Goal: Task Accomplishment & Management: Manage account settings

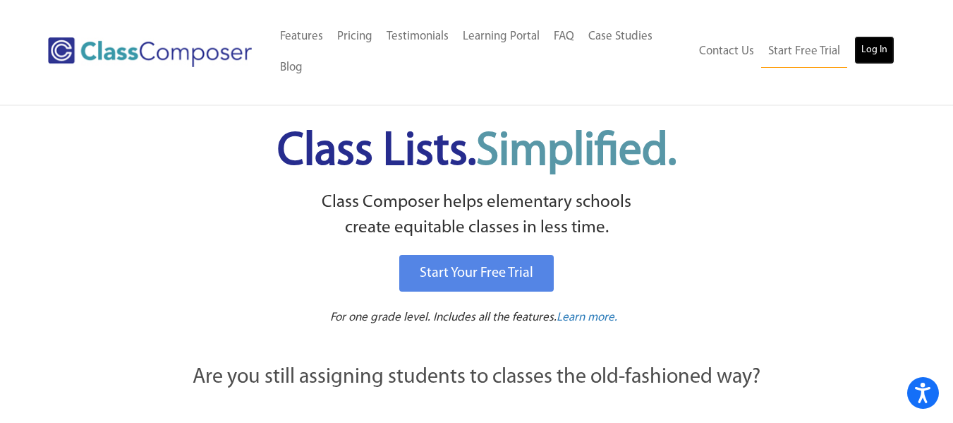
click at [876, 48] on link "Log In" at bounding box center [874, 50] width 40 height 28
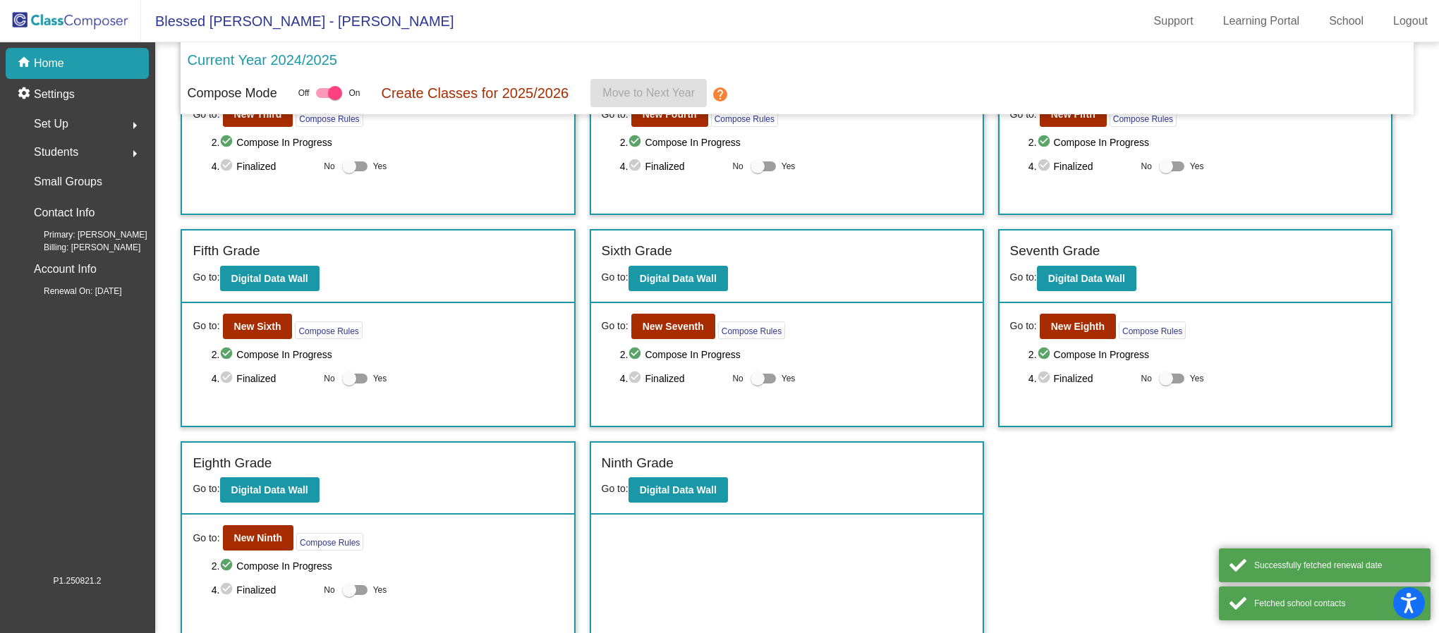
scroll to position [324, 0]
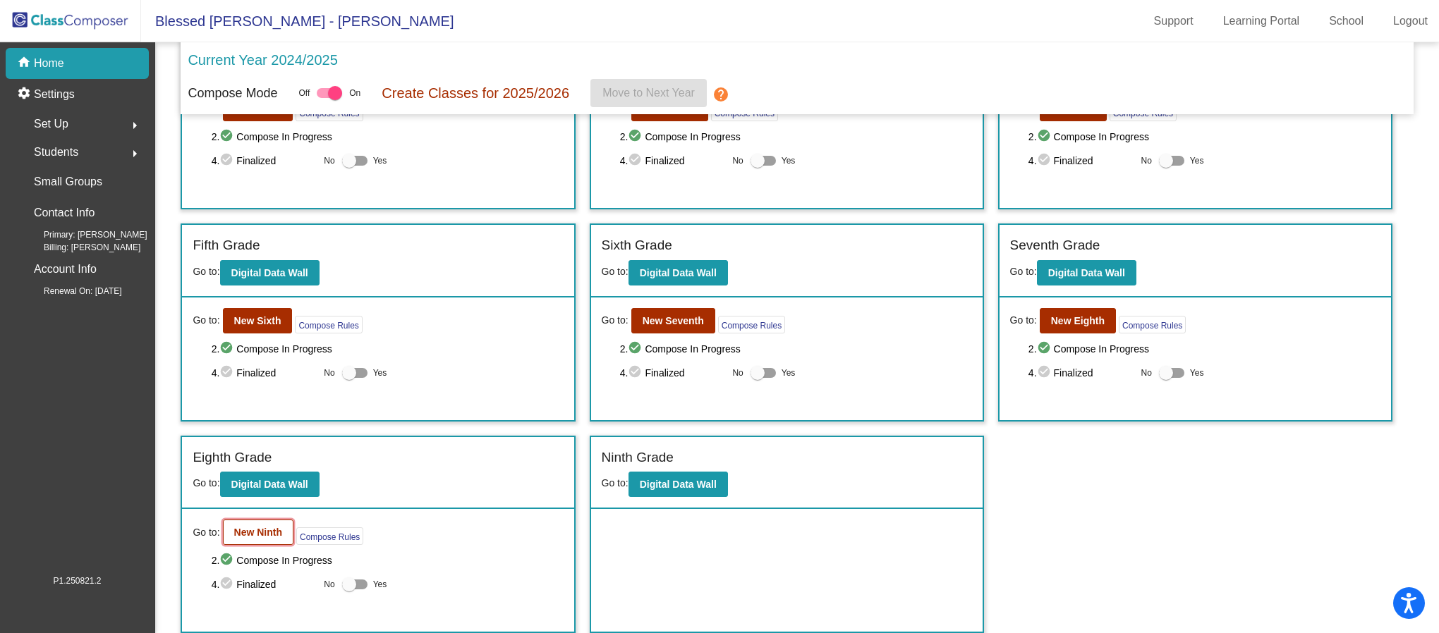
click at [267, 535] on b "New Ninth" at bounding box center [258, 532] width 48 height 11
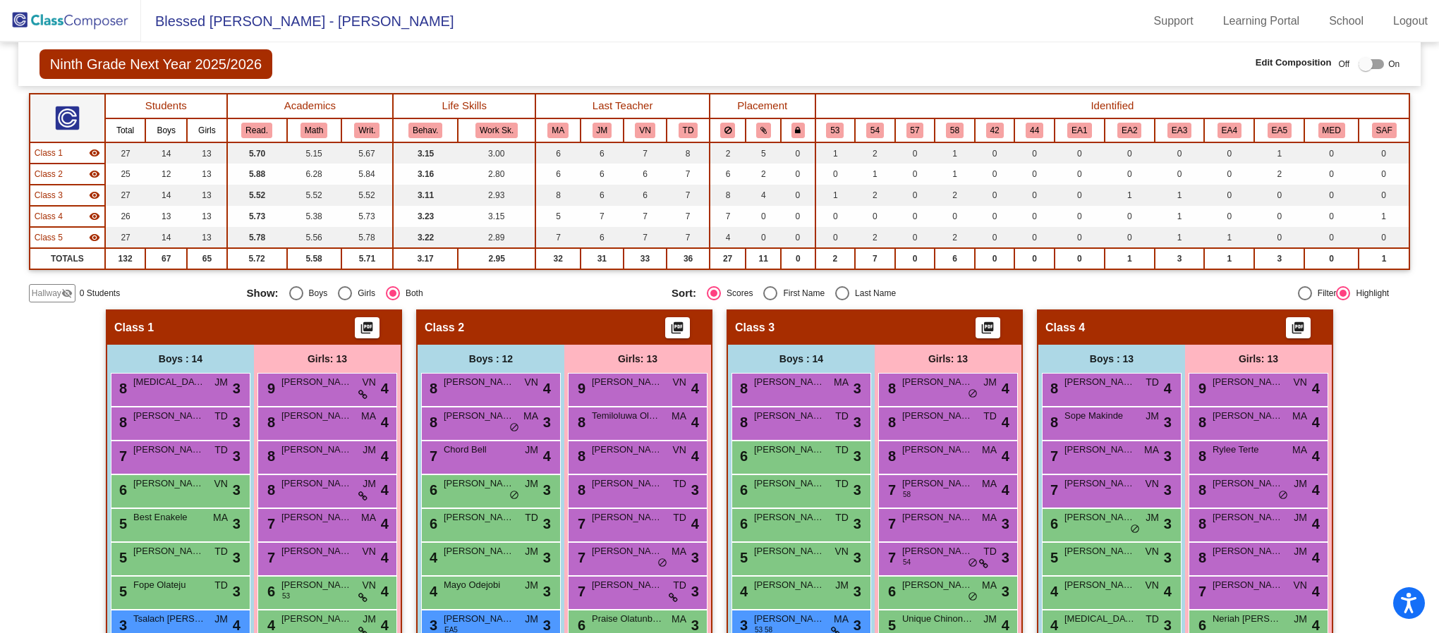
scroll to position [212, 0]
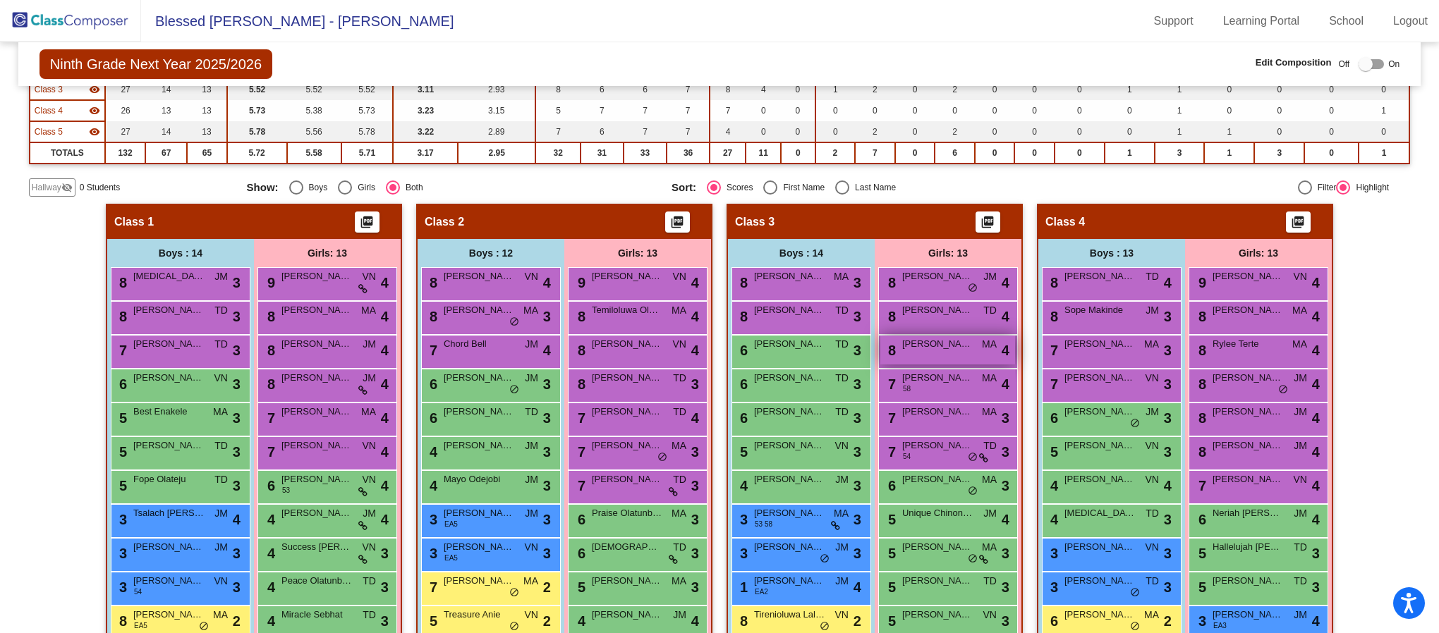
drag, startPoint x: 930, startPoint y: 354, endPoint x: 940, endPoint y: 356, distance: 10.0
click at [940, 356] on div "8 Sophie DeGiuseppe MA lock do_not_disturb_alt 4" at bounding box center [947, 350] width 135 height 29
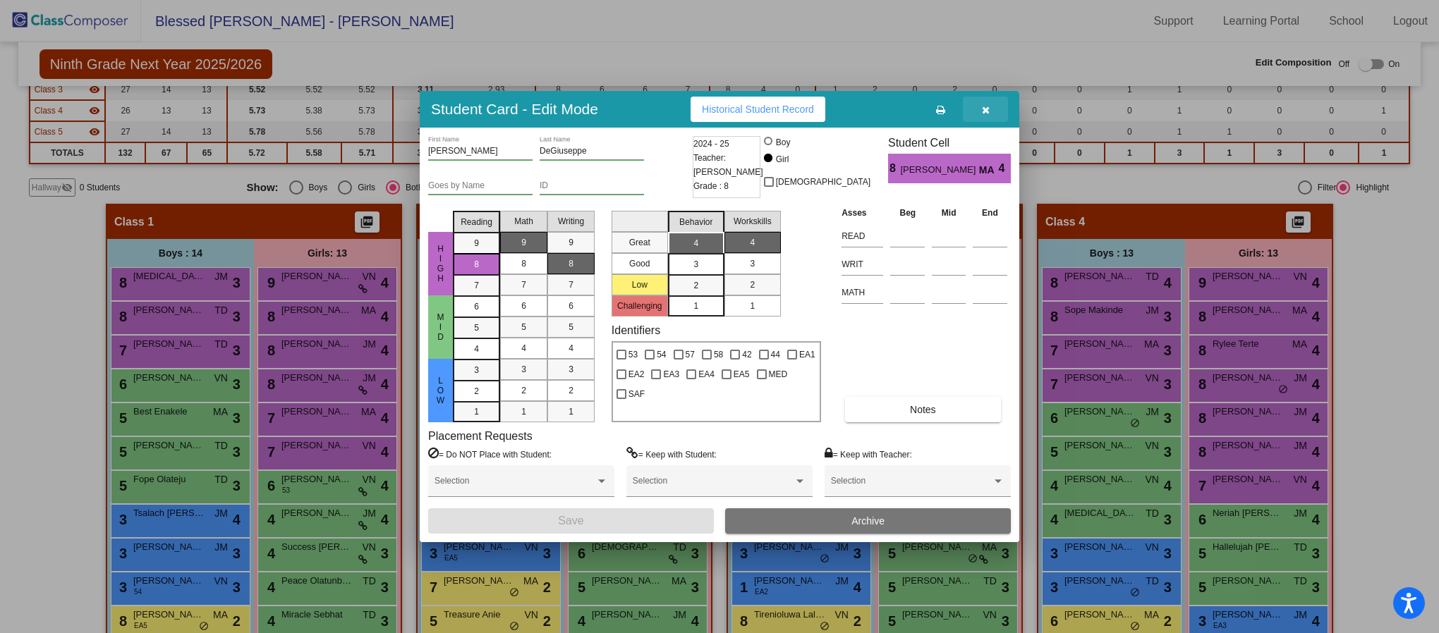
click at [982, 109] on icon "button" at bounding box center [986, 110] width 8 height 10
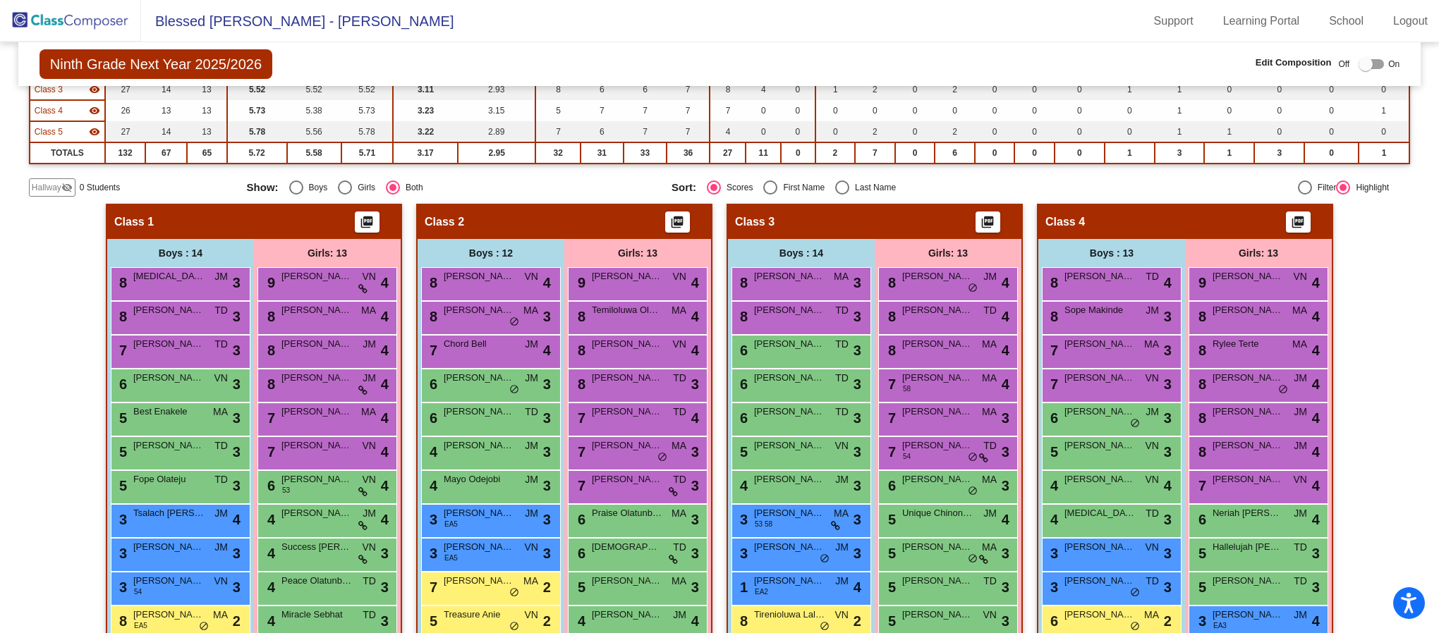
scroll to position [0, 0]
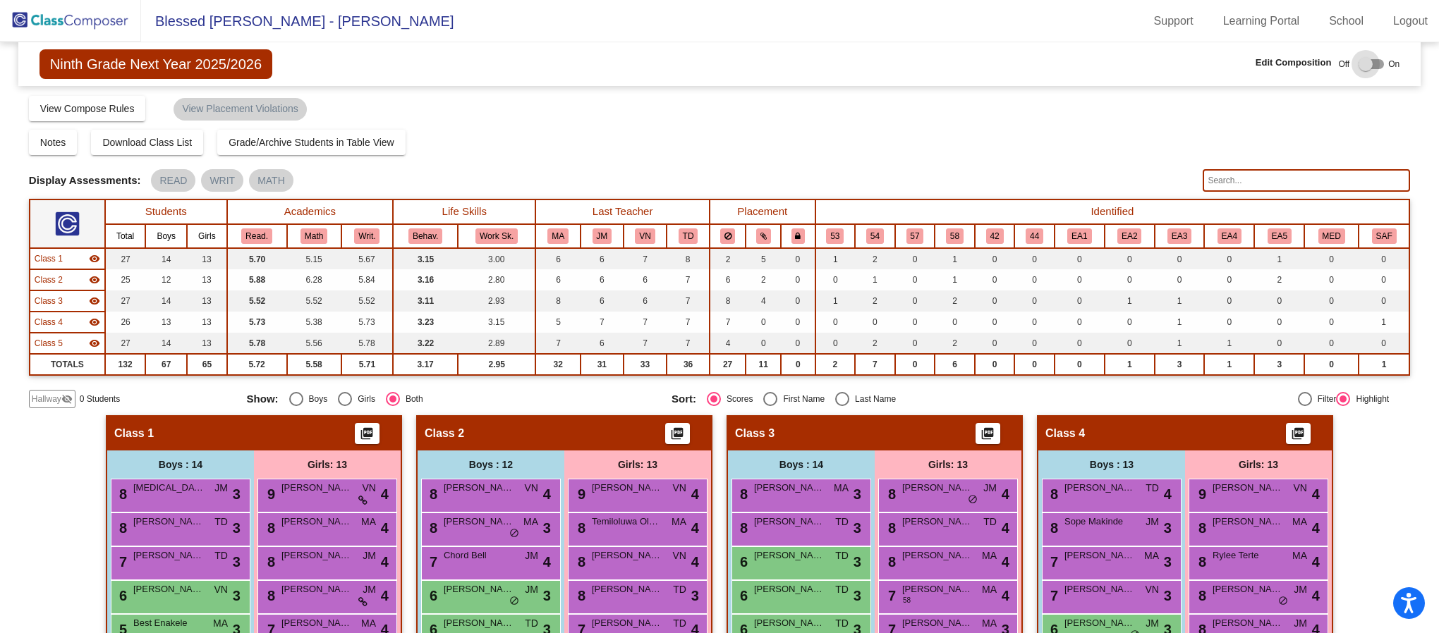
click at [1363, 63] on div at bounding box center [1366, 64] width 14 height 14
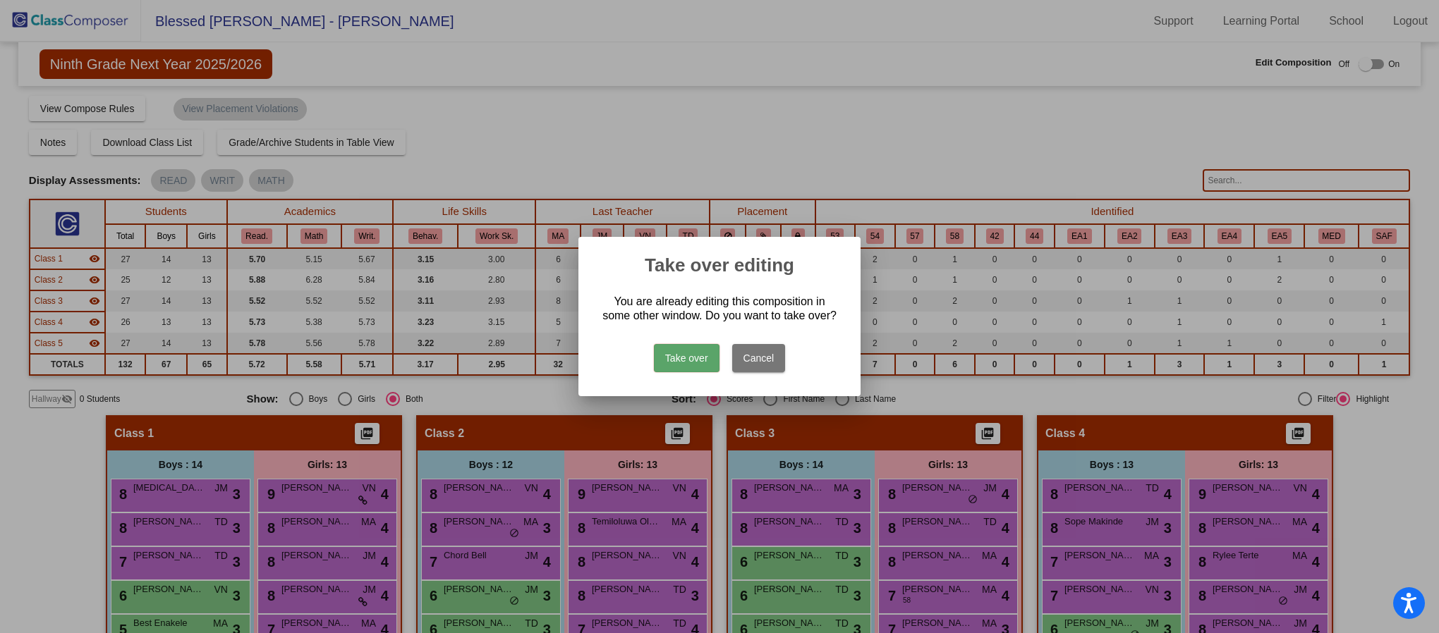
click at [669, 360] on button "Take over" at bounding box center [687, 358] width 66 height 28
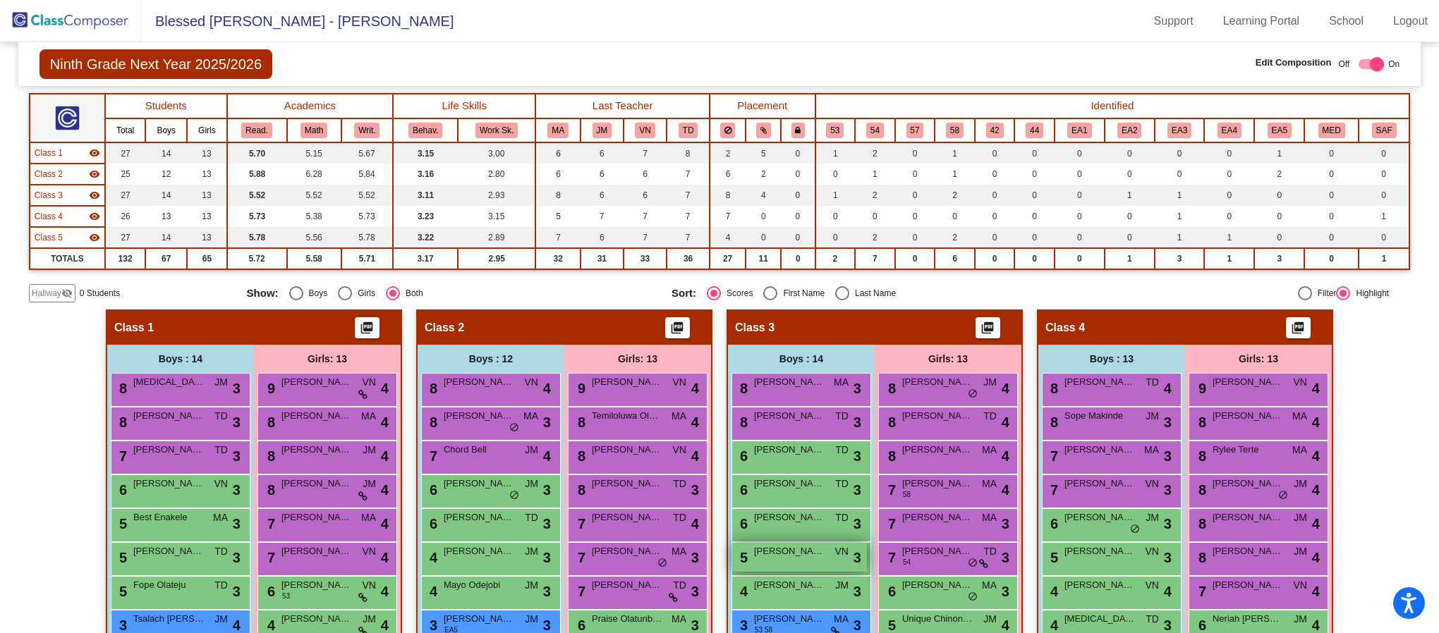
scroll to position [212, 0]
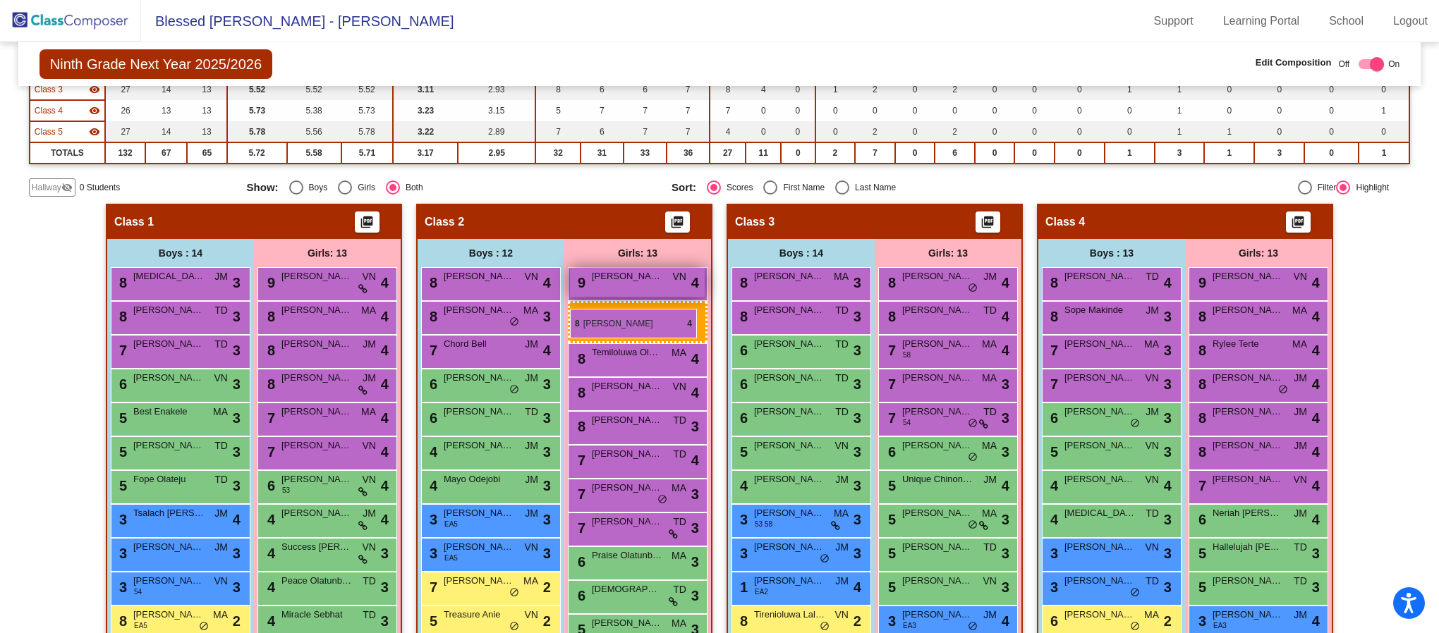
drag, startPoint x: 931, startPoint y: 348, endPoint x: 590, endPoint y: 296, distance: 344.6
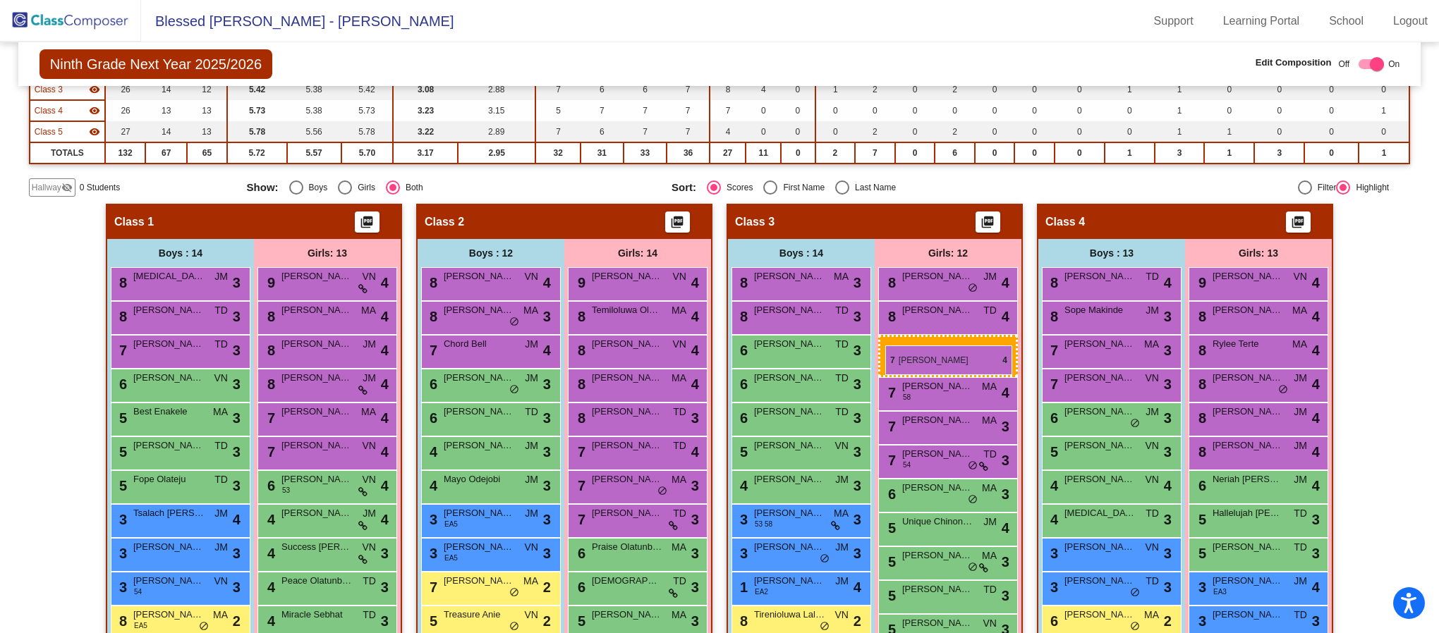
drag, startPoint x: 1240, startPoint y: 489, endPoint x: 885, endPoint y: 346, distance: 382.6
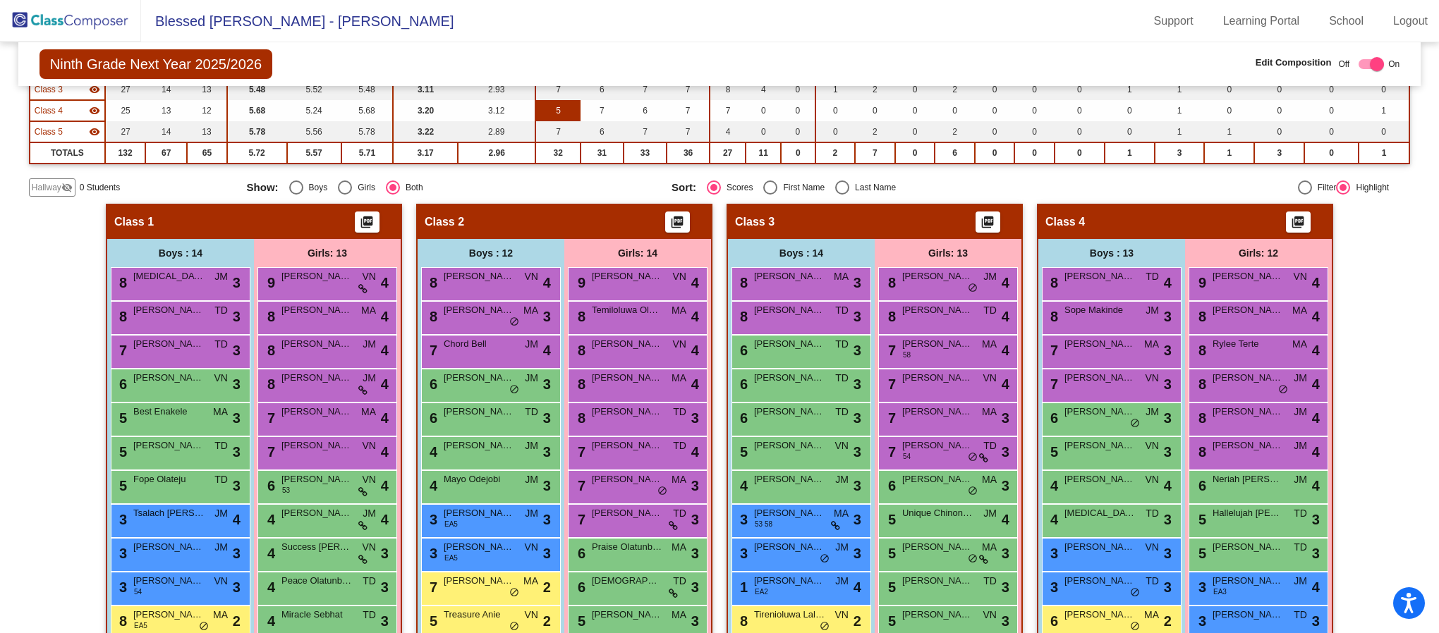
scroll to position [0, 0]
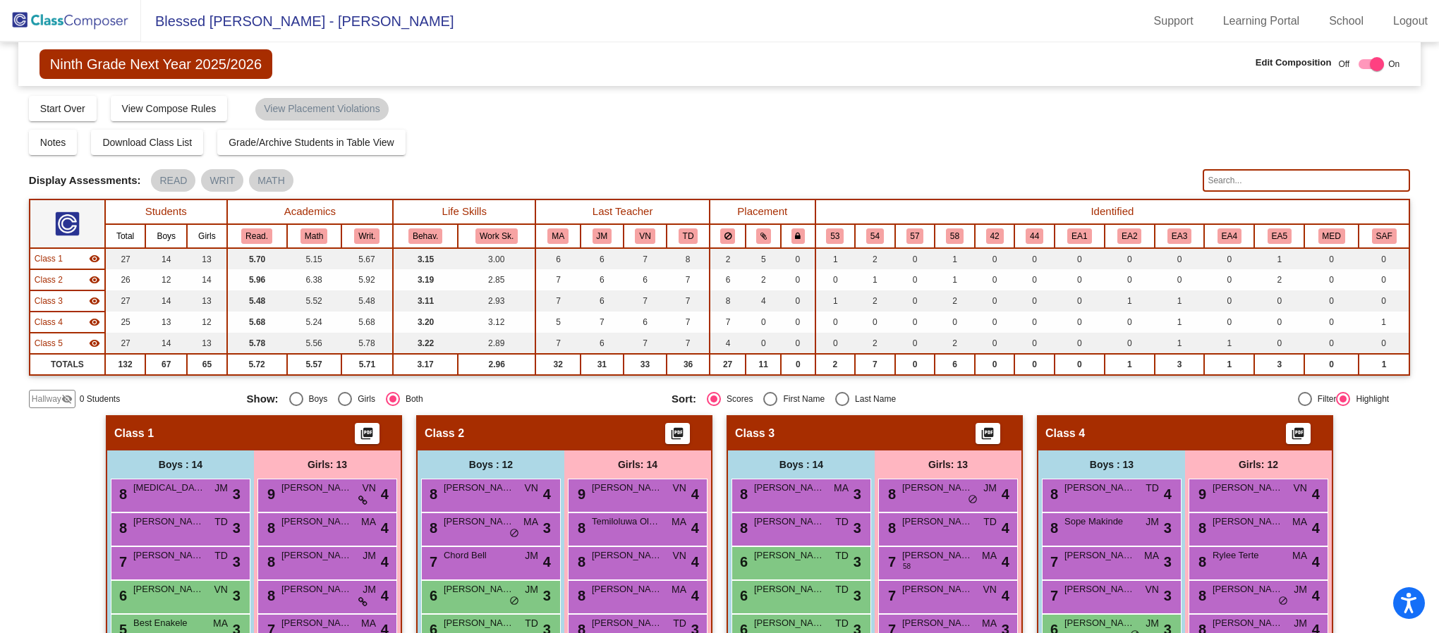
click at [1242, 182] on input "text" at bounding box center [1306, 180] width 207 height 23
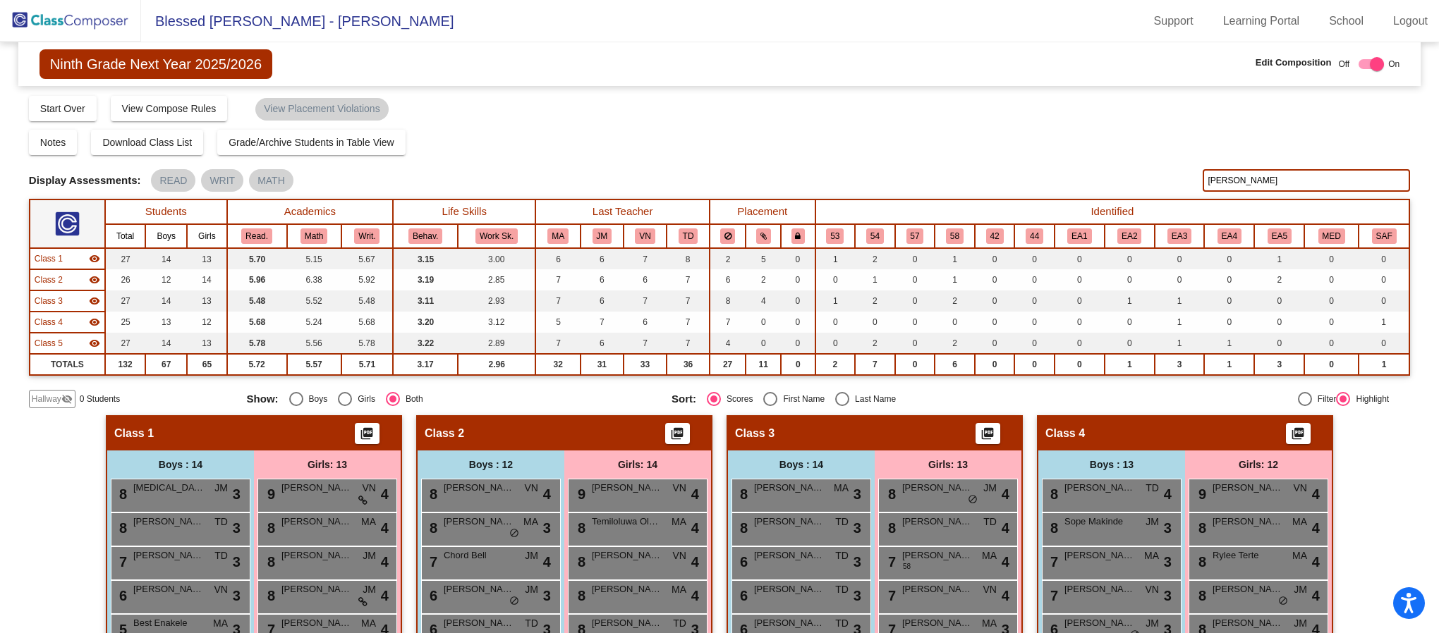
type input "laurie"
drag, startPoint x: 1244, startPoint y: 181, endPoint x: 1088, endPoint y: 164, distance: 157.5
click at [1088, 164] on div "Display Scores for Years: 2023 - 2024 2024 - 2025 Grade/Archive Students in Tab…" at bounding box center [719, 252] width 1381 height 314
type input "ndhl"
drag, startPoint x: 1228, startPoint y: 176, endPoint x: 1188, endPoint y: 176, distance: 40.2
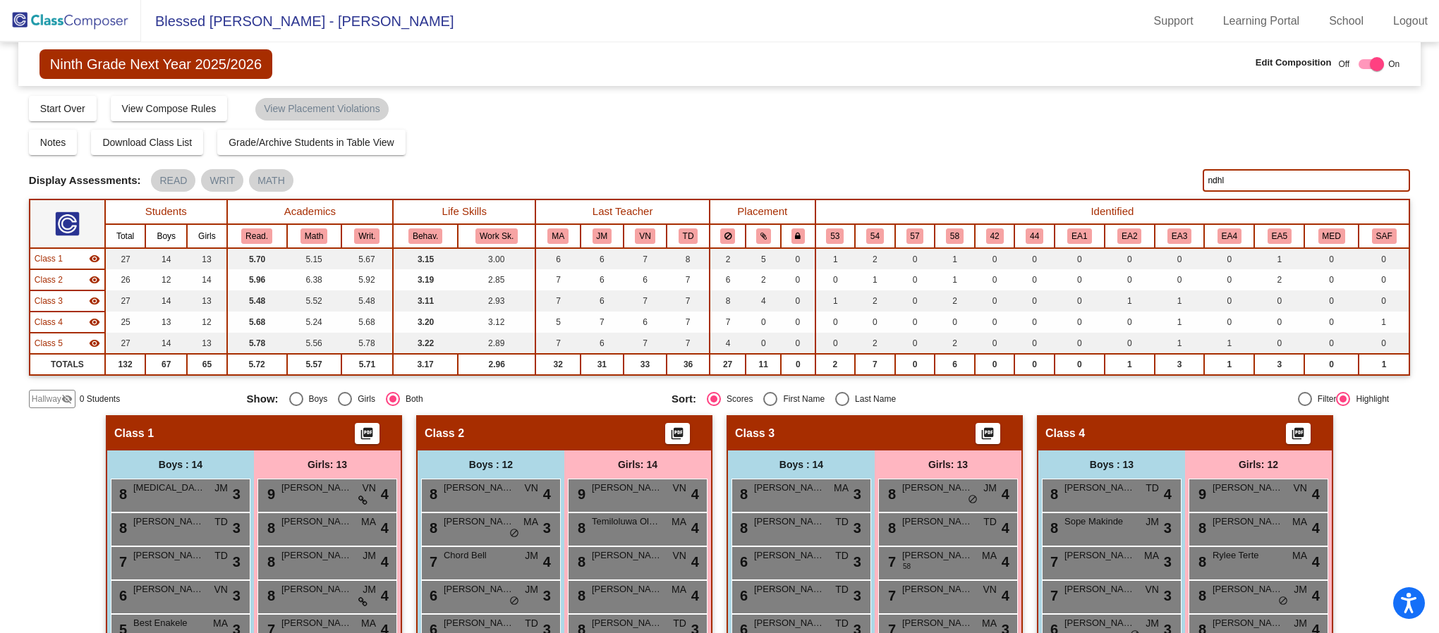
click at [1188, 176] on div "Display Scores for Years: 2023 - 2024 2024 - 2025 Display Assessments: READ WRI…" at bounding box center [719, 180] width 1381 height 23
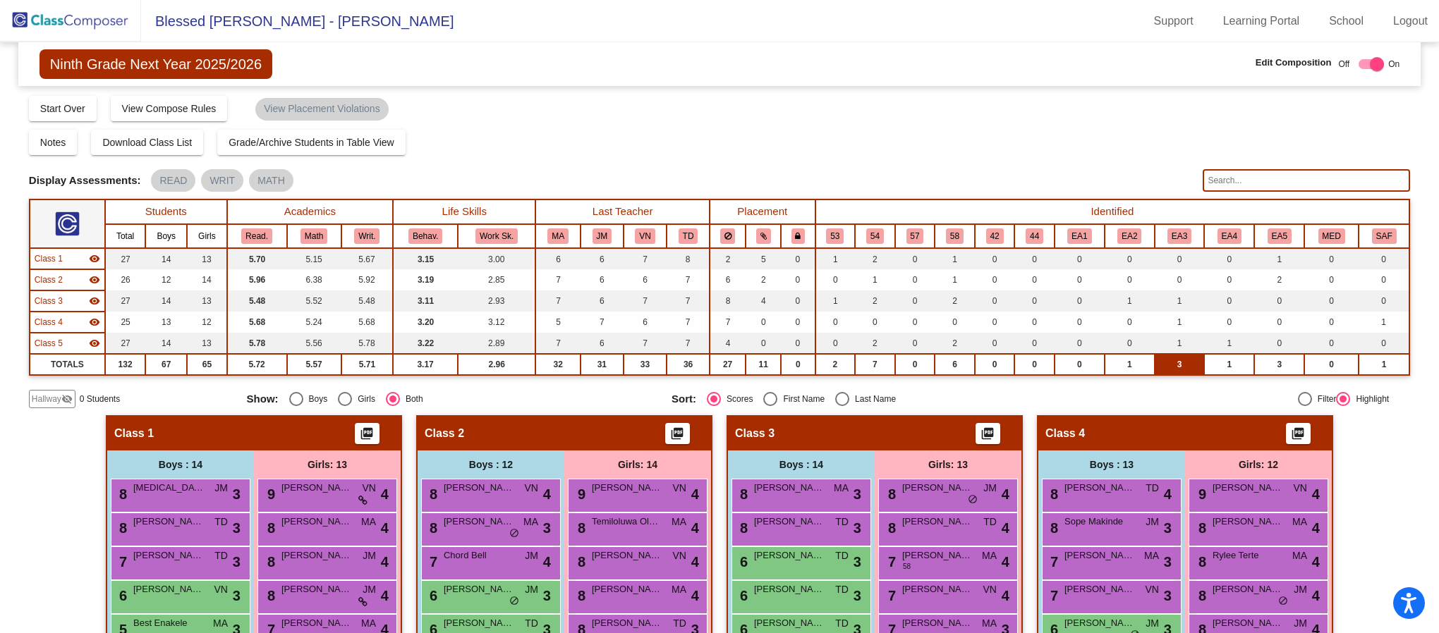
scroll to position [106, 0]
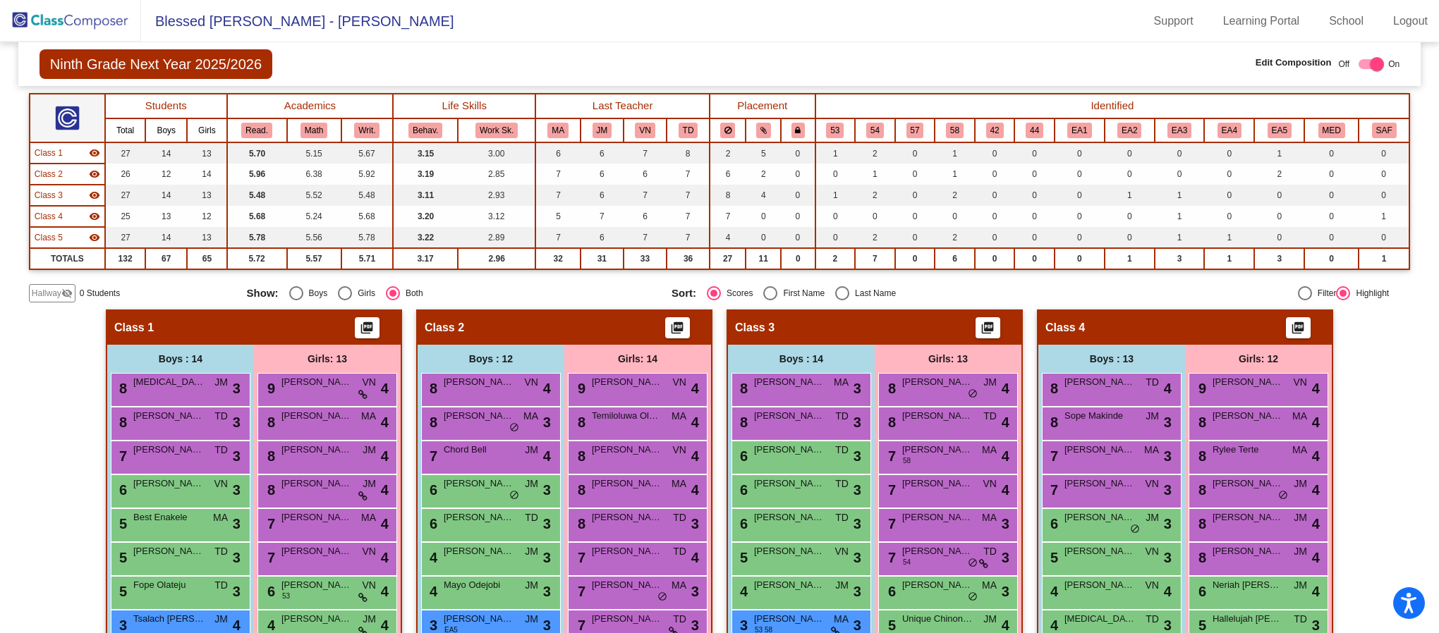
click at [1132, 362] on div "Boys : 13" at bounding box center [1111, 359] width 147 height 28
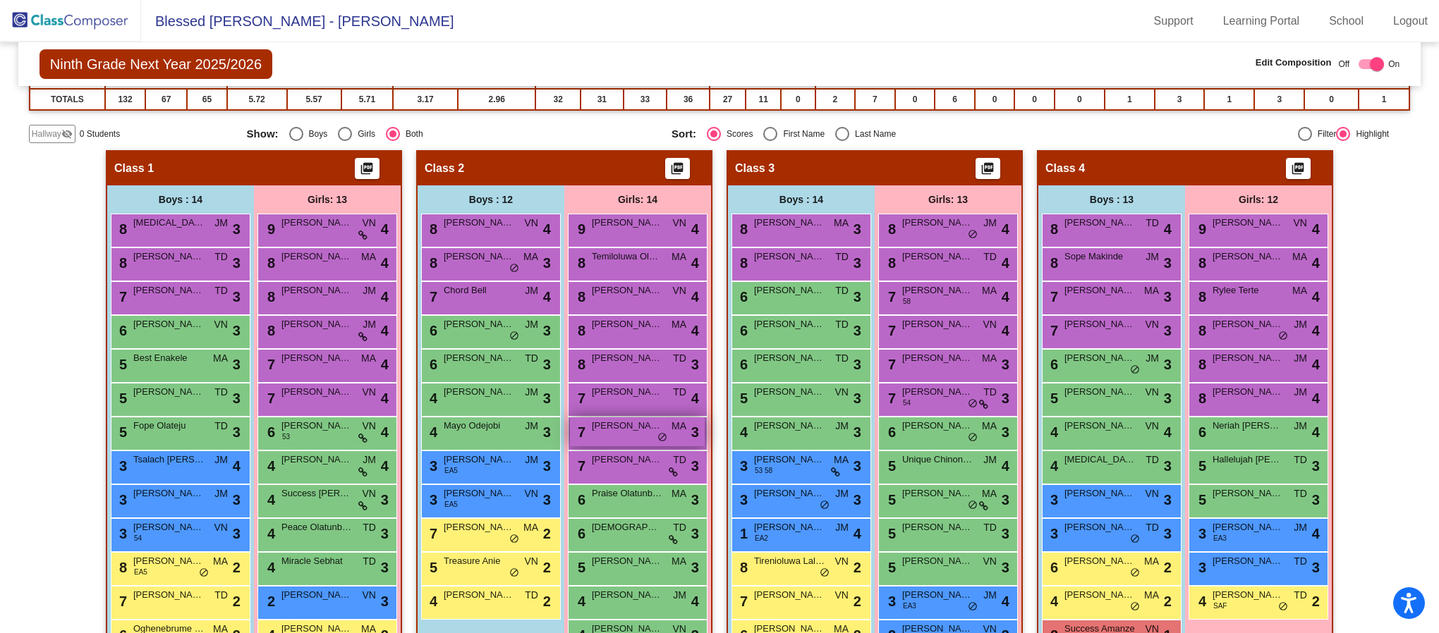
scroll to position [159, 0]
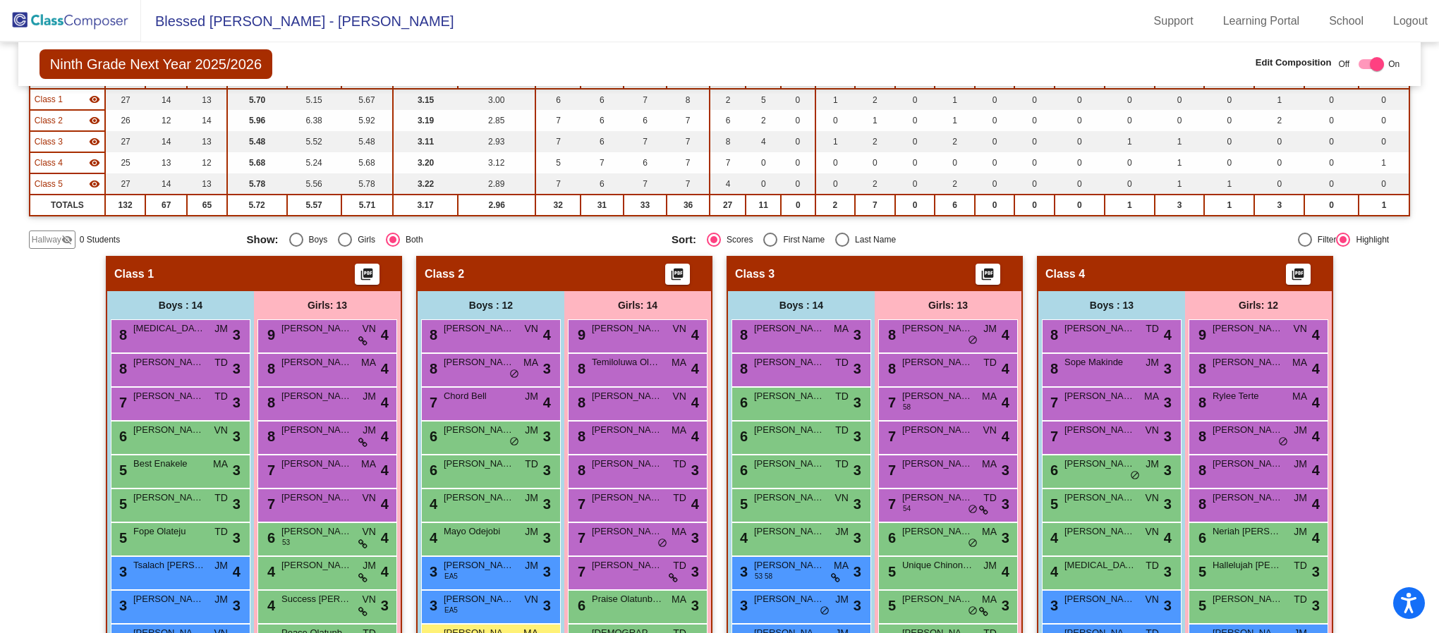
click at [1371, 62] on div at bounding box center [1377, 64] width 14 height 14
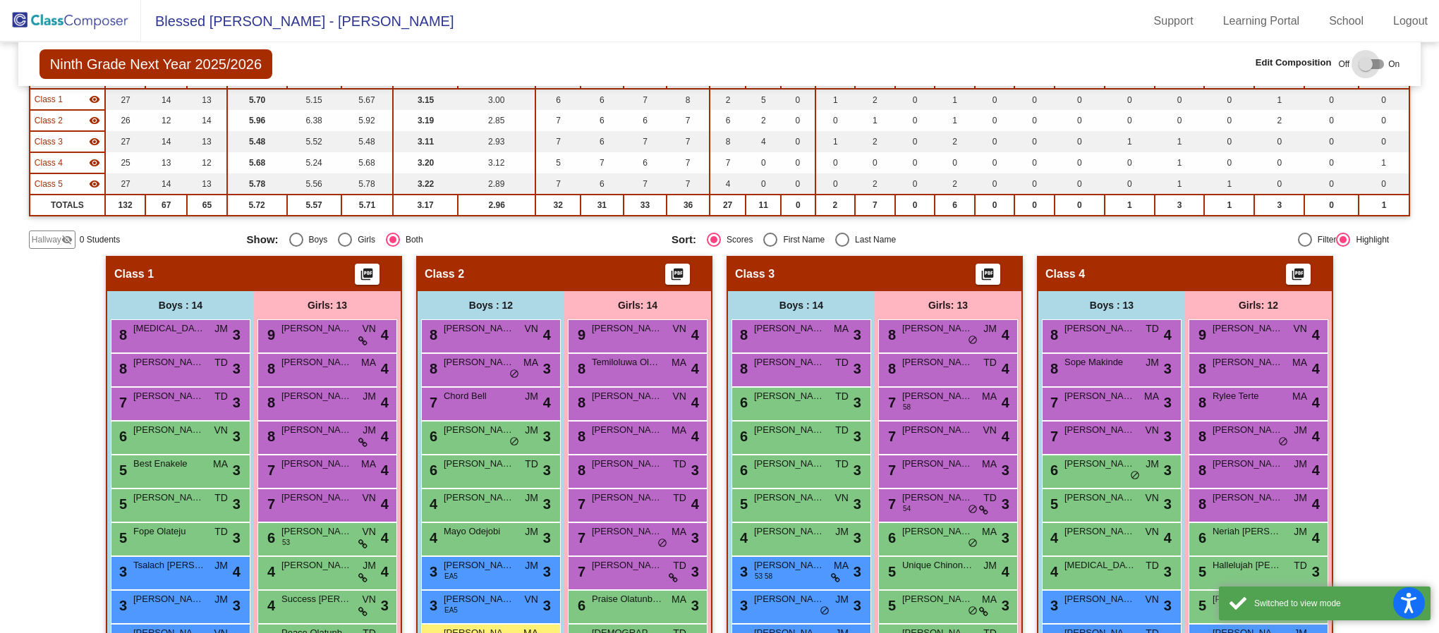
click at [1359, 66] on div at bounding box center [1366, 64] width 14 height 14
checkbox input "true"
click at [1258, 305] on div "Girls: 12" at bounding box center [1258, 305] width 147 height 28
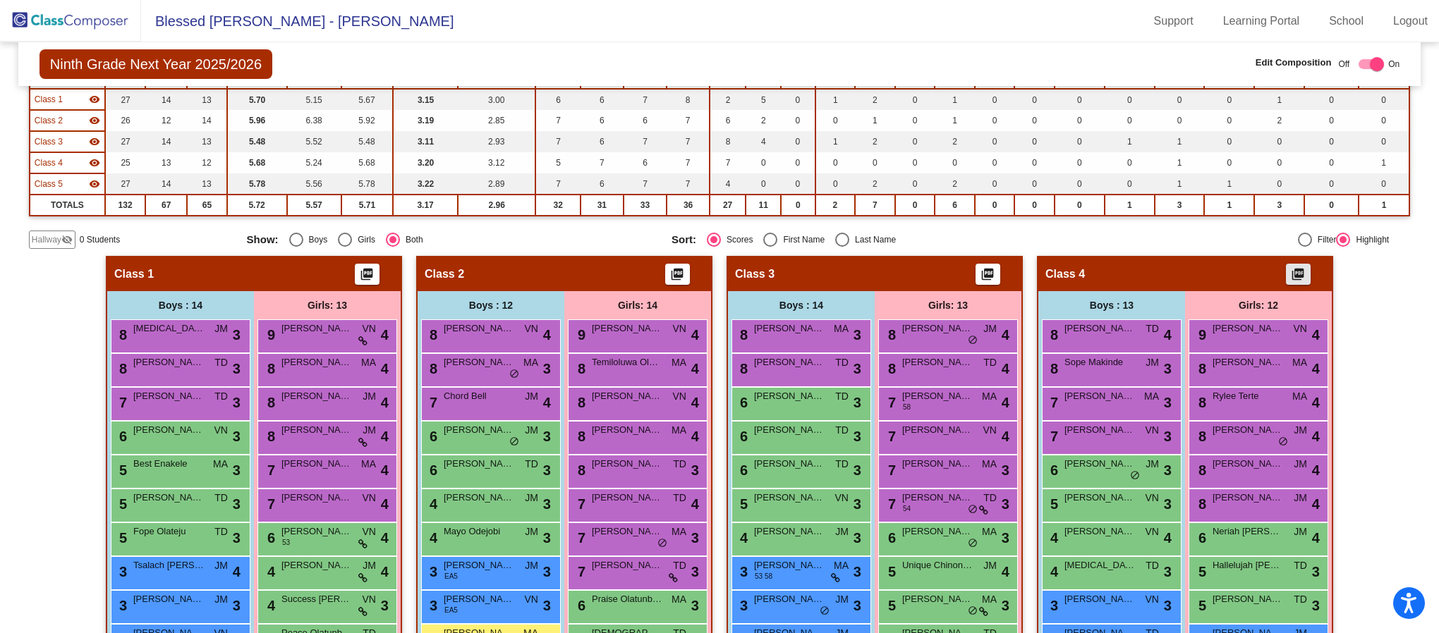
click at [1293, 269] on mat-icon "picture_as_pdf" at bounding box center [1298, 277] width 17 height 20
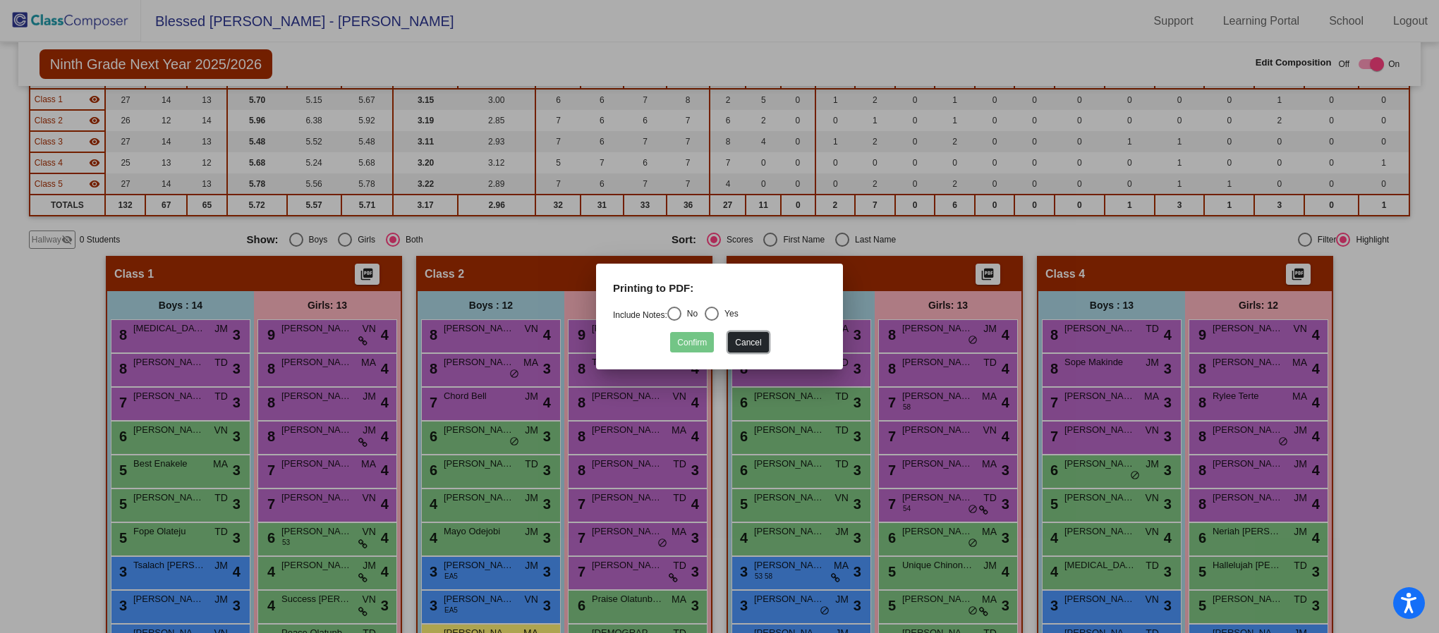
click at [765, 343] on button "Cancel" at bounding box center [748, 342] width 40 height 20
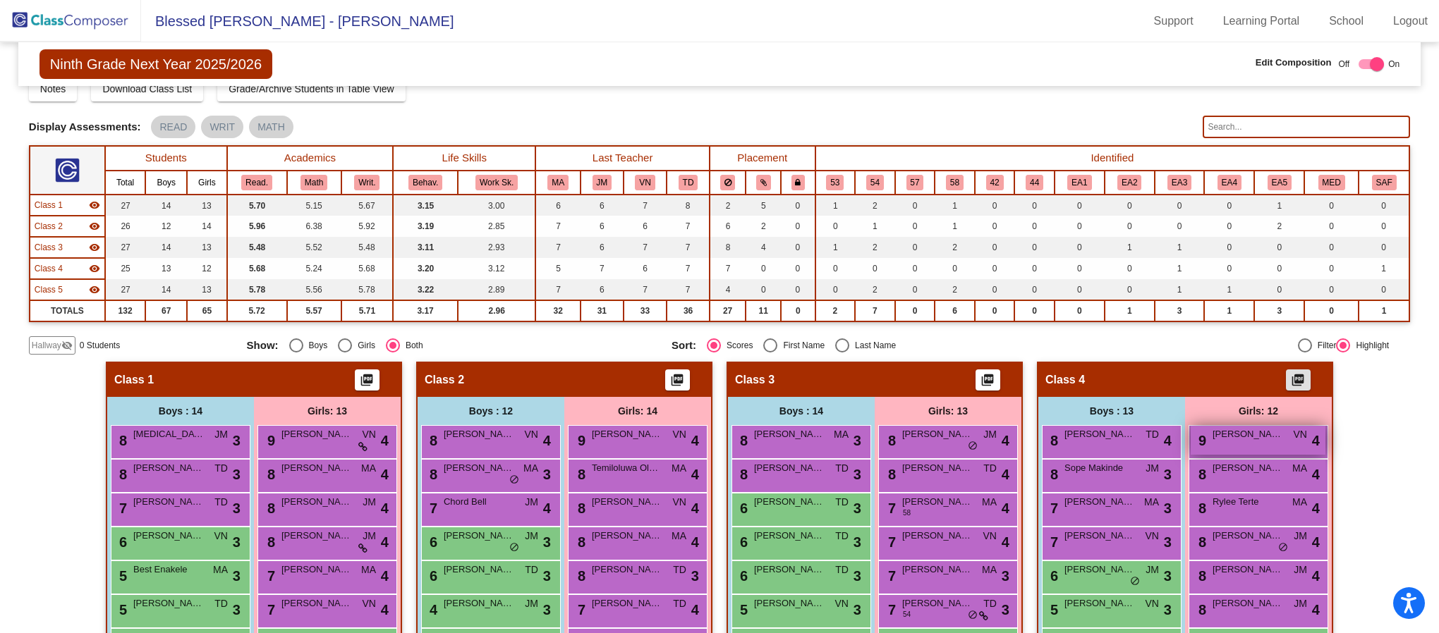
scroll to position [0, 0]
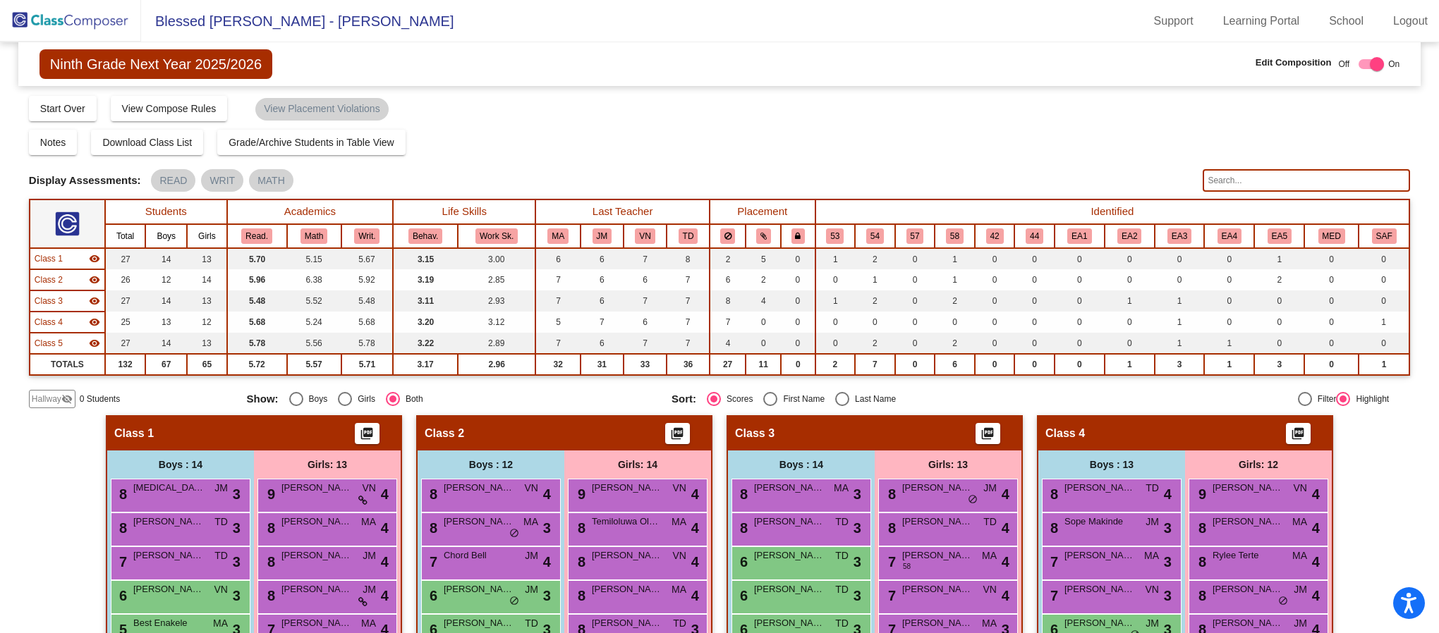
click at [83, 28] on img at bounding box center [70, 21] width 141 height 42
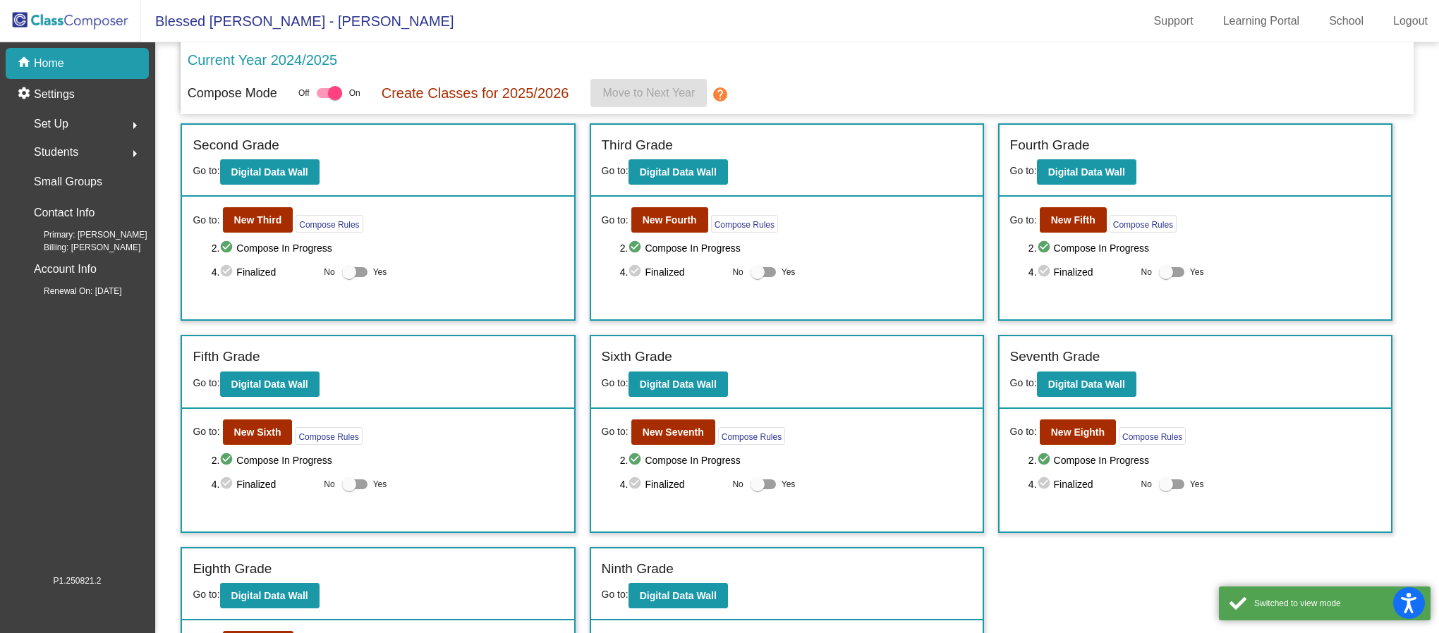
scroll to position [324, 0]
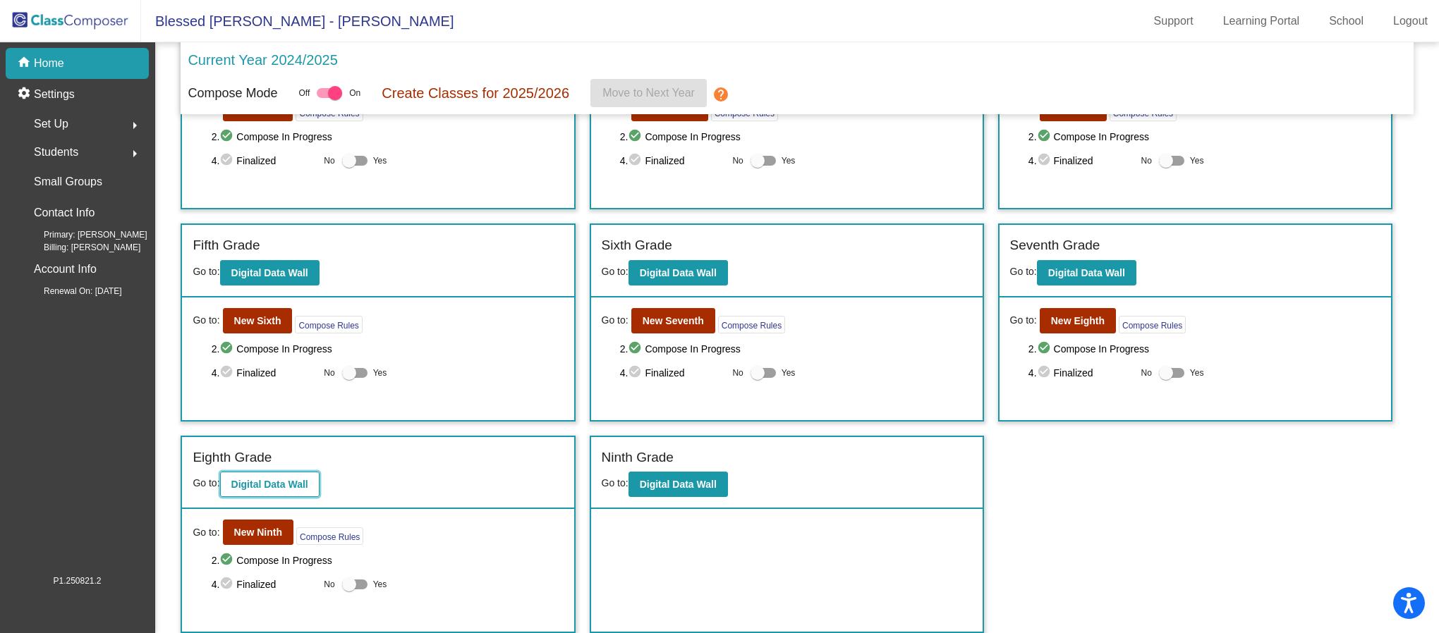
click at [271, 483] on b "Digital Data Wall" at bounding box center [269, 484] width 77 height 11
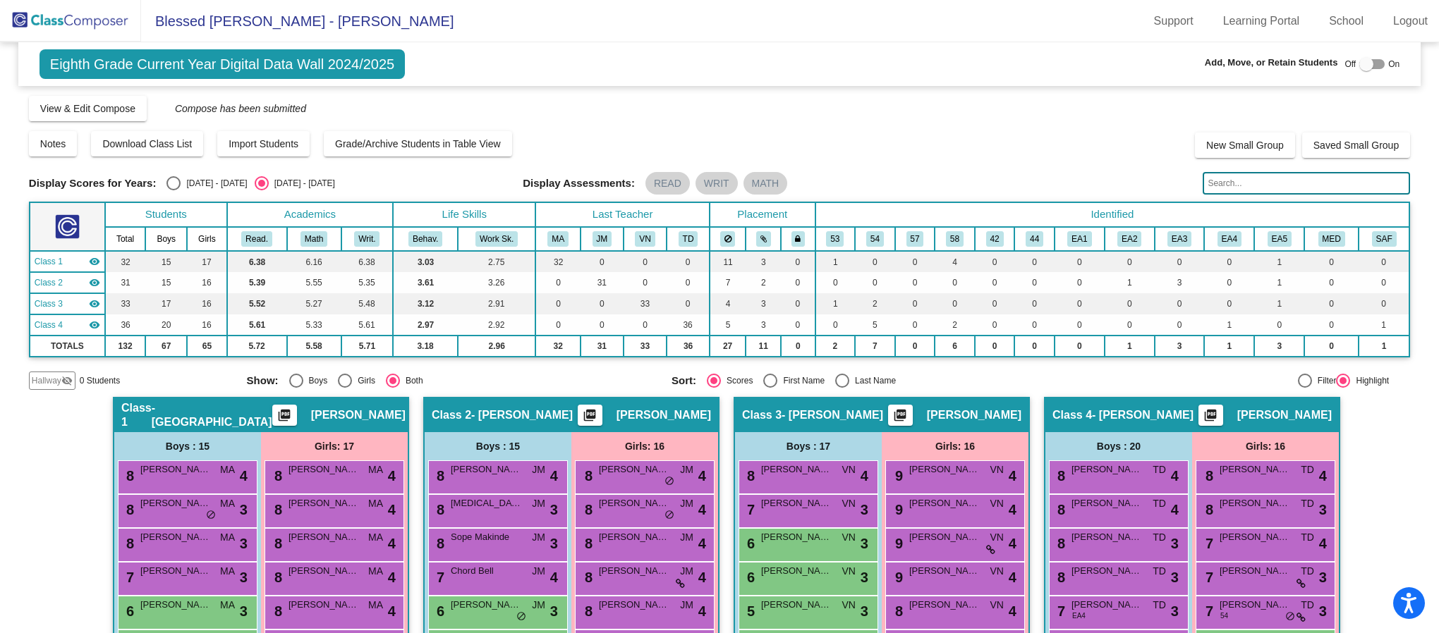
click at [64, 18] on img at bounding box center [70, 21] width 141 height 42
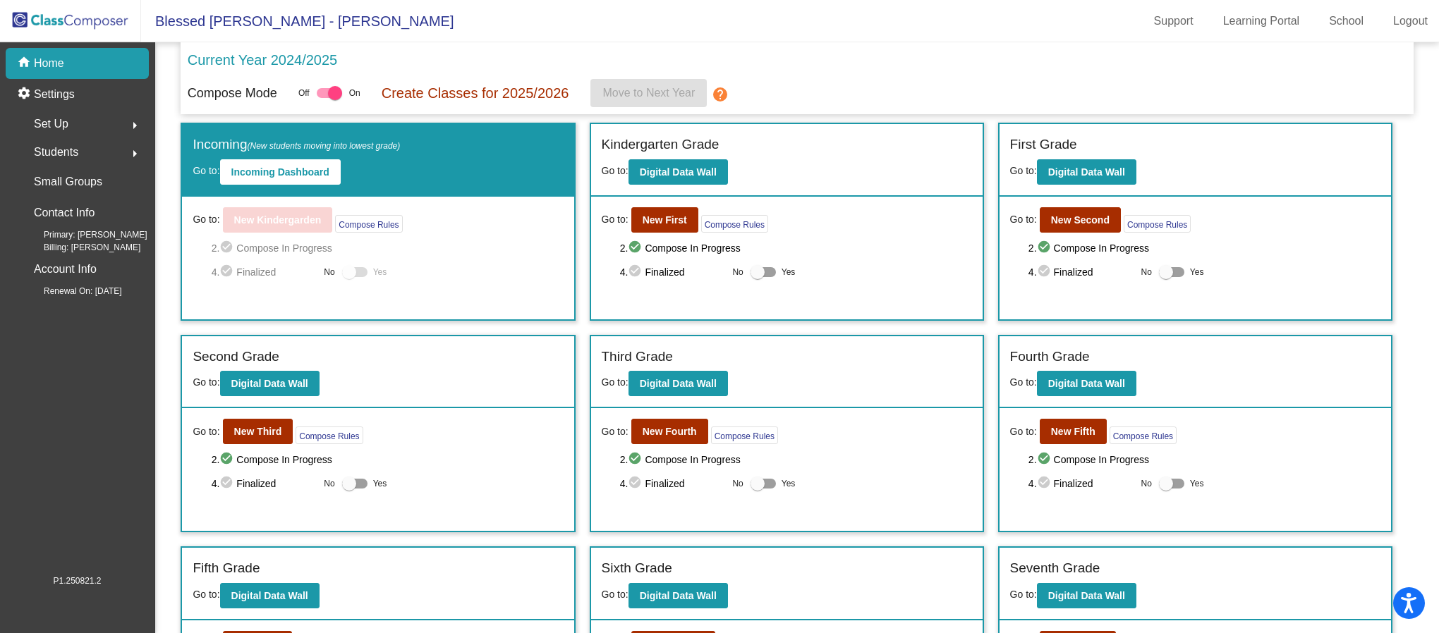
scroll to position [324, 0]
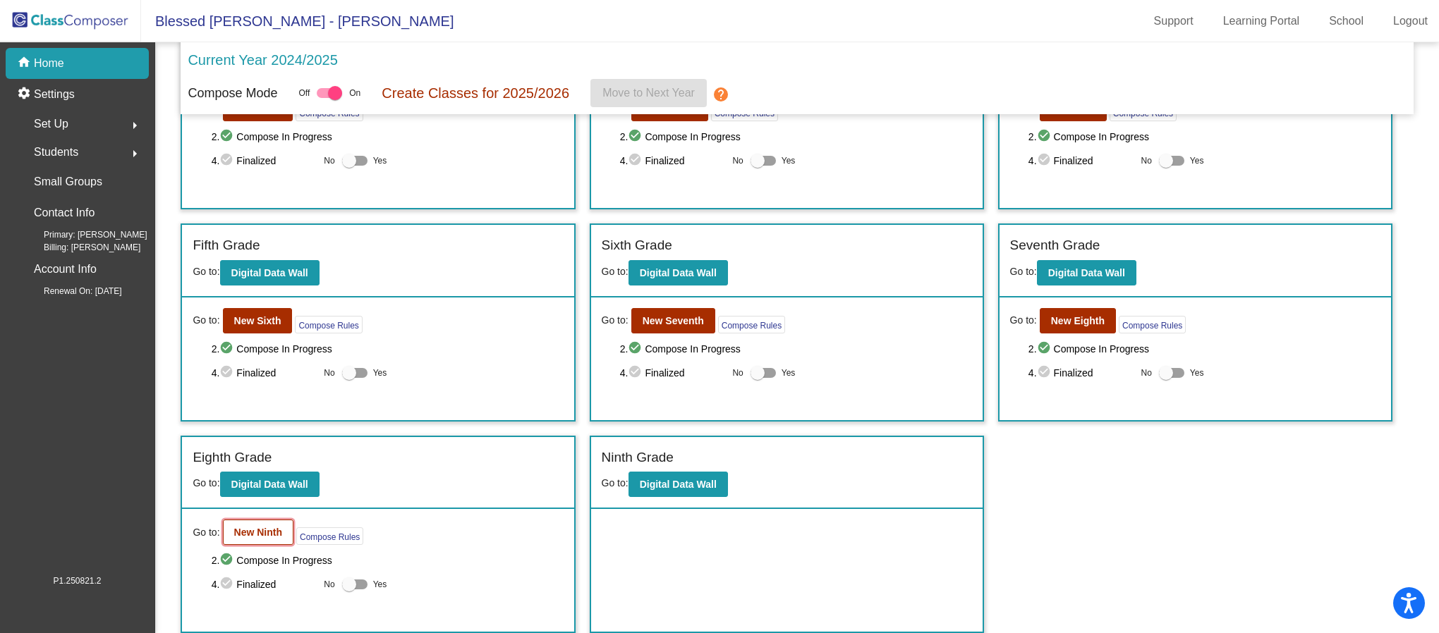
click at [257, 535] on b "New Ninth" at bounding box center [258, 532] width 48 height 11
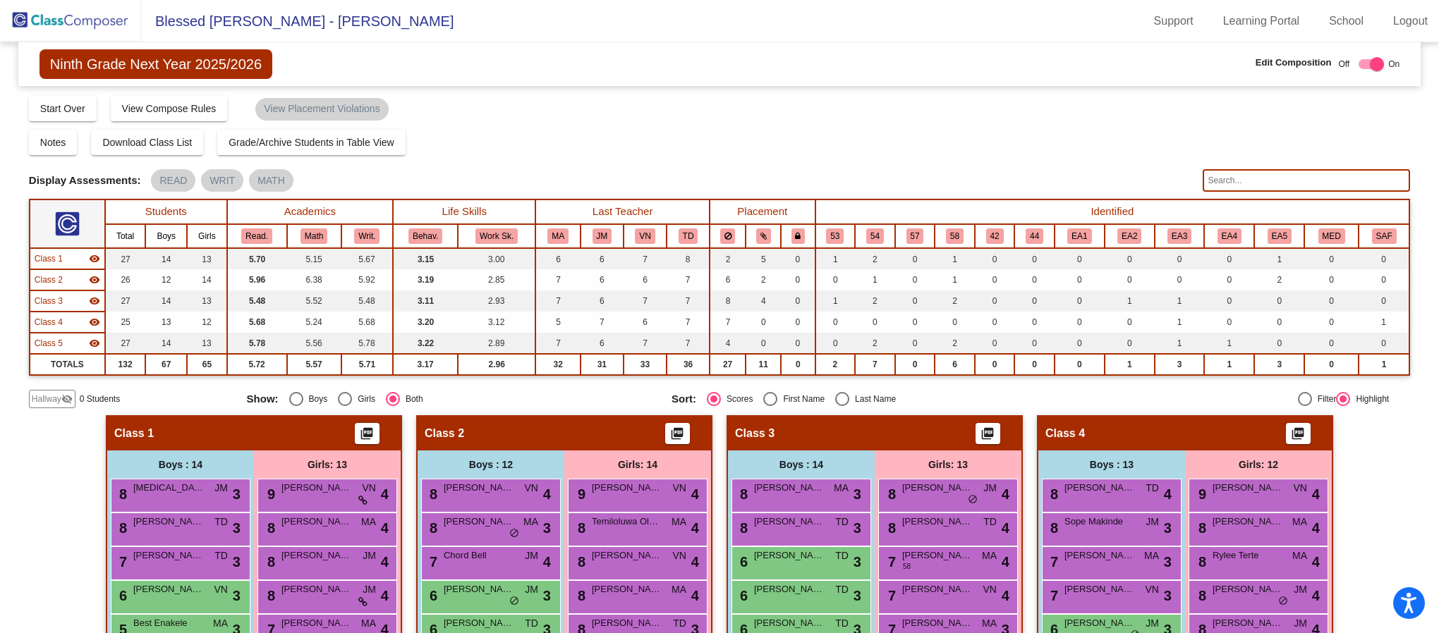
click at [1260, 188] on input "text" at bounding box center [1306, 180] width 207 height 23
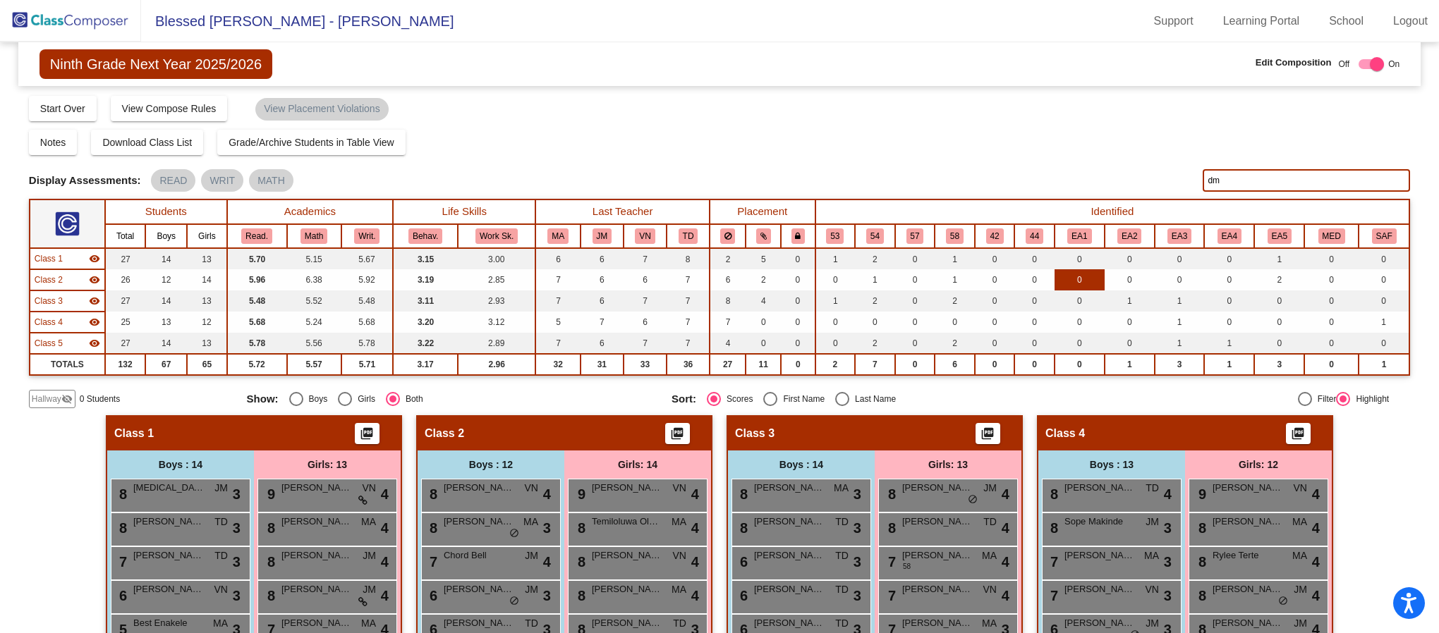
type input "d"
type input "vie"
drag, startPoint x: 1223, startPoint y: 181, endPoint x: 1160, endPoint y: 184, distance: 62.9
click at [1163, 185] on div "Display Scores for Years: 2023 - 2024 2024 - 2025 Display Assessments: READ WRI…" at bounding box center [719, 180] width 1381 height 23
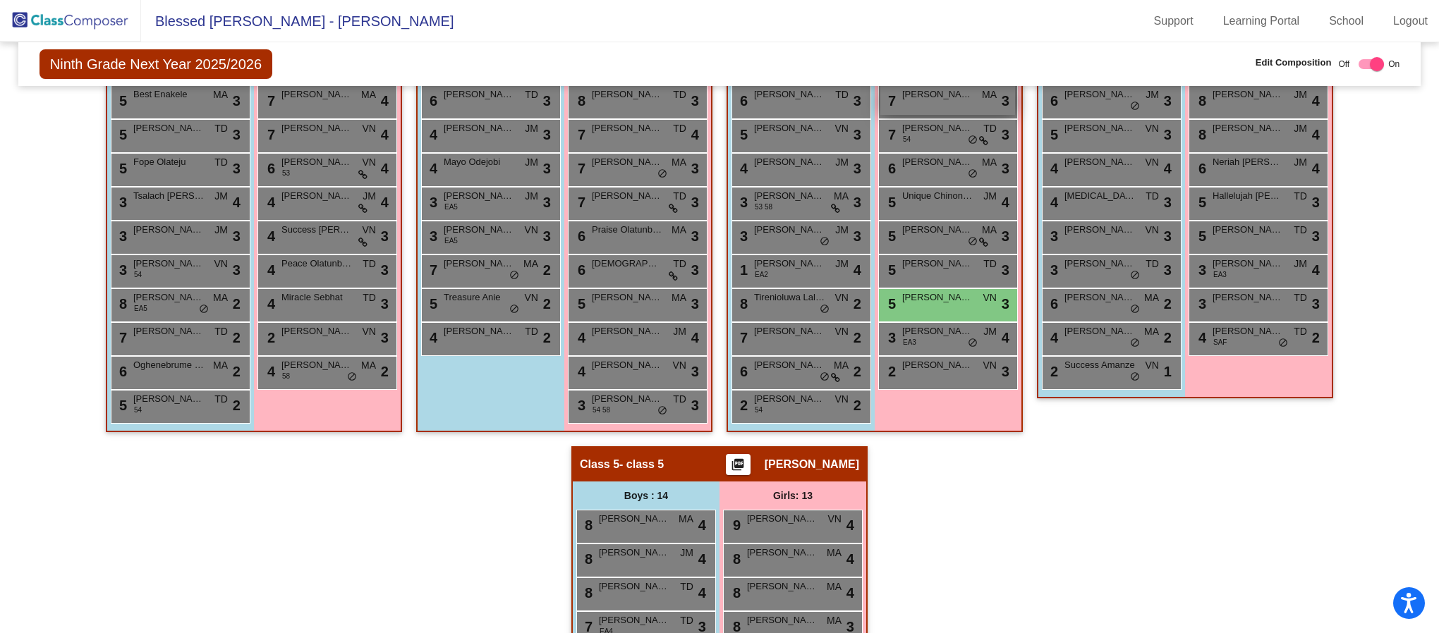
scroll to position [317, 0]
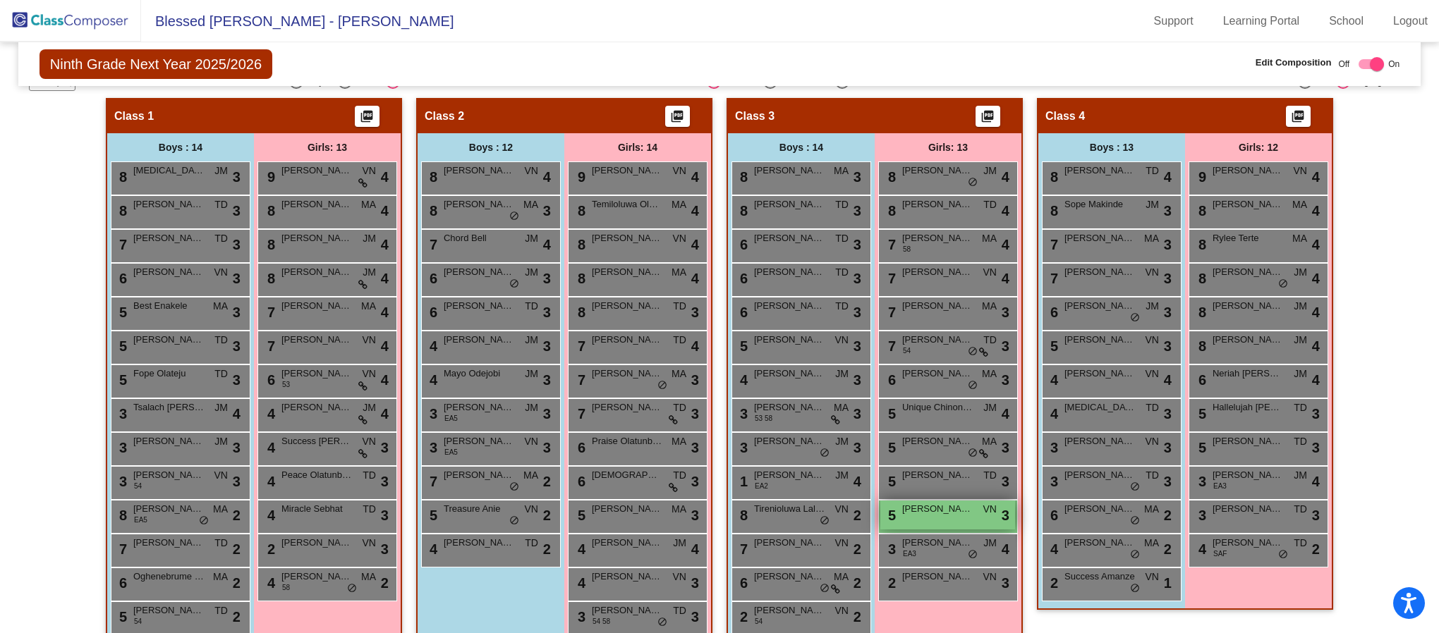
type input "yepe"
click at [961, 513] on span "Olivia Perla Yepes" at bounding box center [937, 509] width 71 height 14
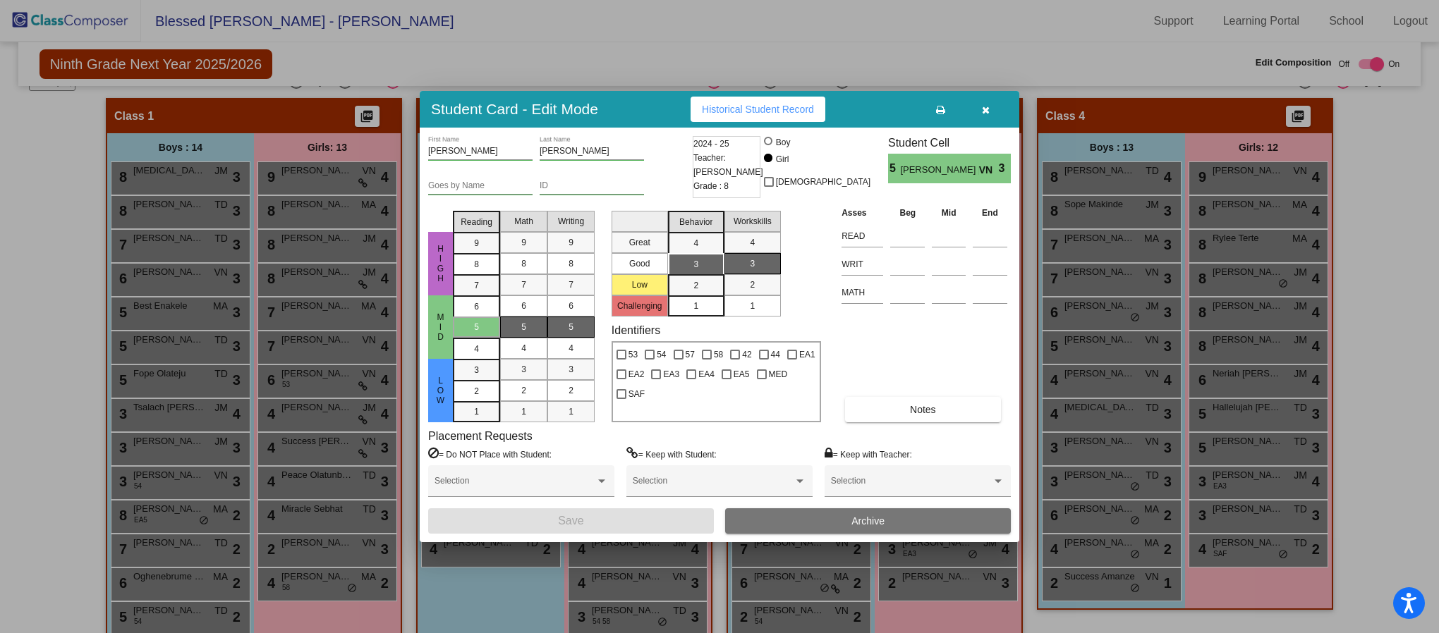
click at [906, 513] on button "Archive" at bounding box center [868, 521] width 286 height 25
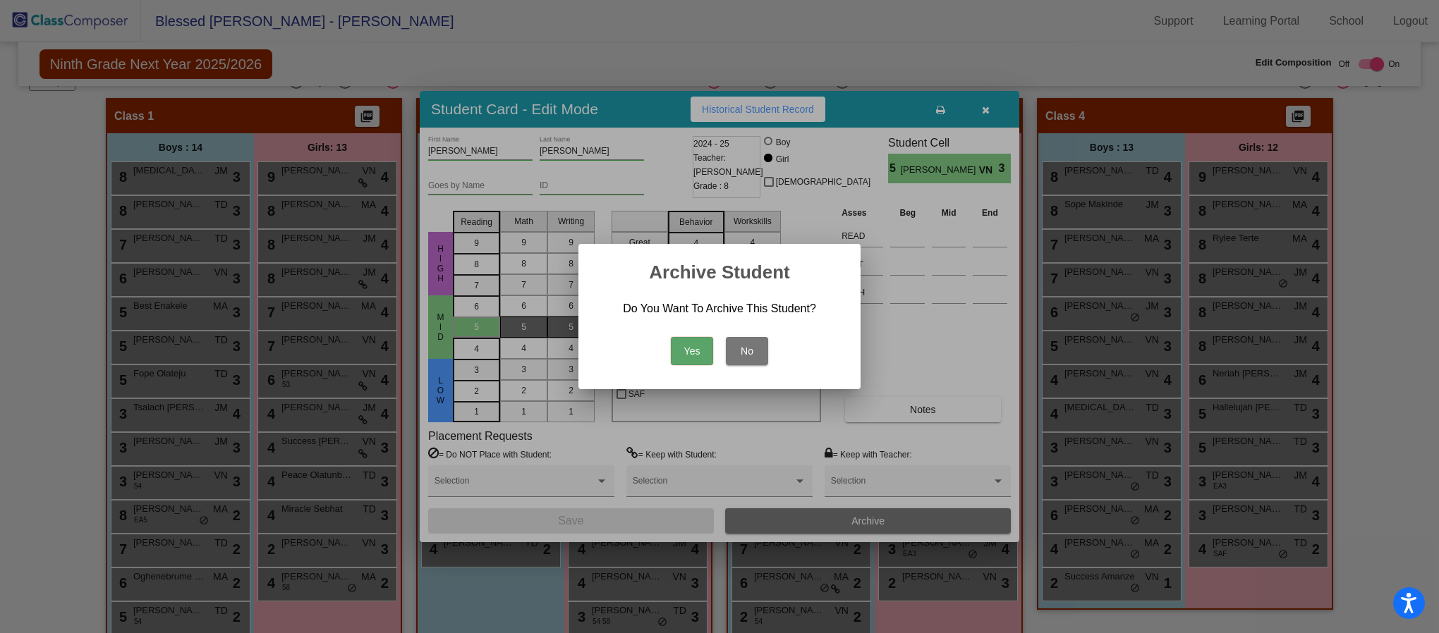
click at [690, 343] on button "Yes" at bounding box center [692, 351] width 42 height 28
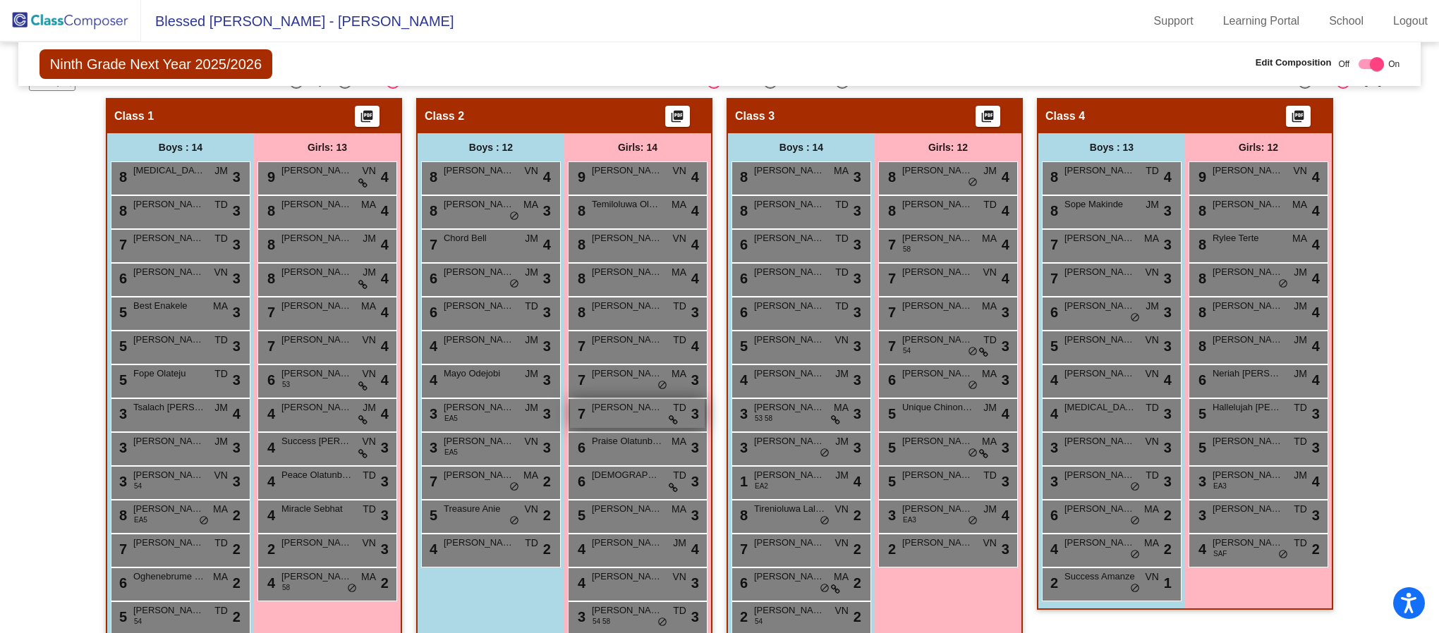
scroll to position [0, 0]
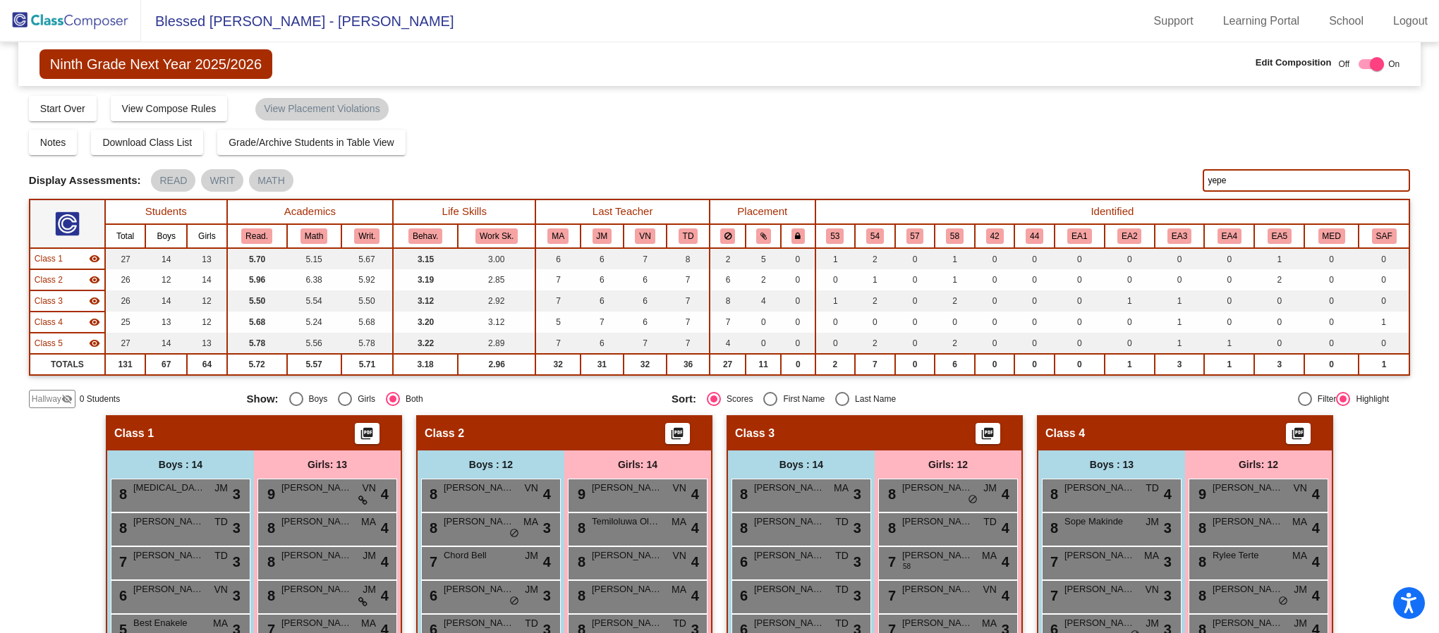
drag, startPoint x: 1236, startPoint y: 183, endPoint x: 1152, endPoint y: 165, distance: 85.8
click at [1155, 167] on div "Display Scores for Years: 2023 - 2024 2024 - 2025 Grade/Archive Students in Tab…" at bounding box center [719, 252] width 1381 height 314
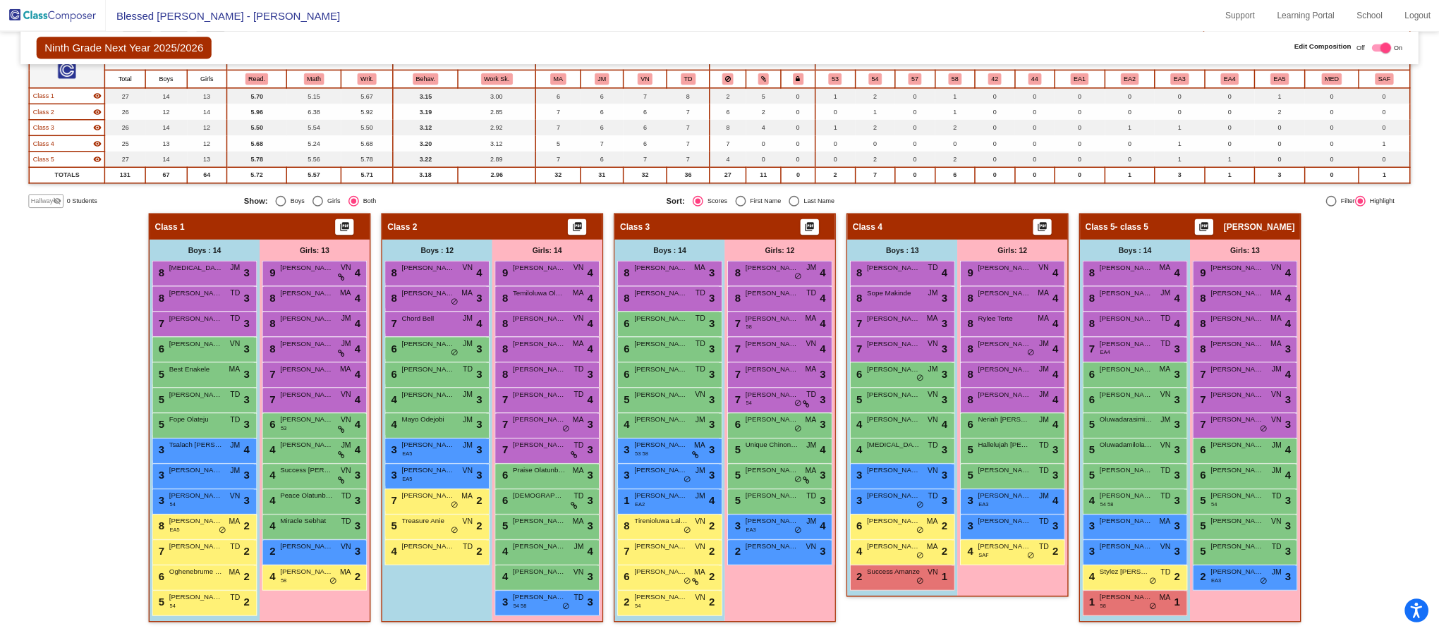
scroll to position [132, 0]
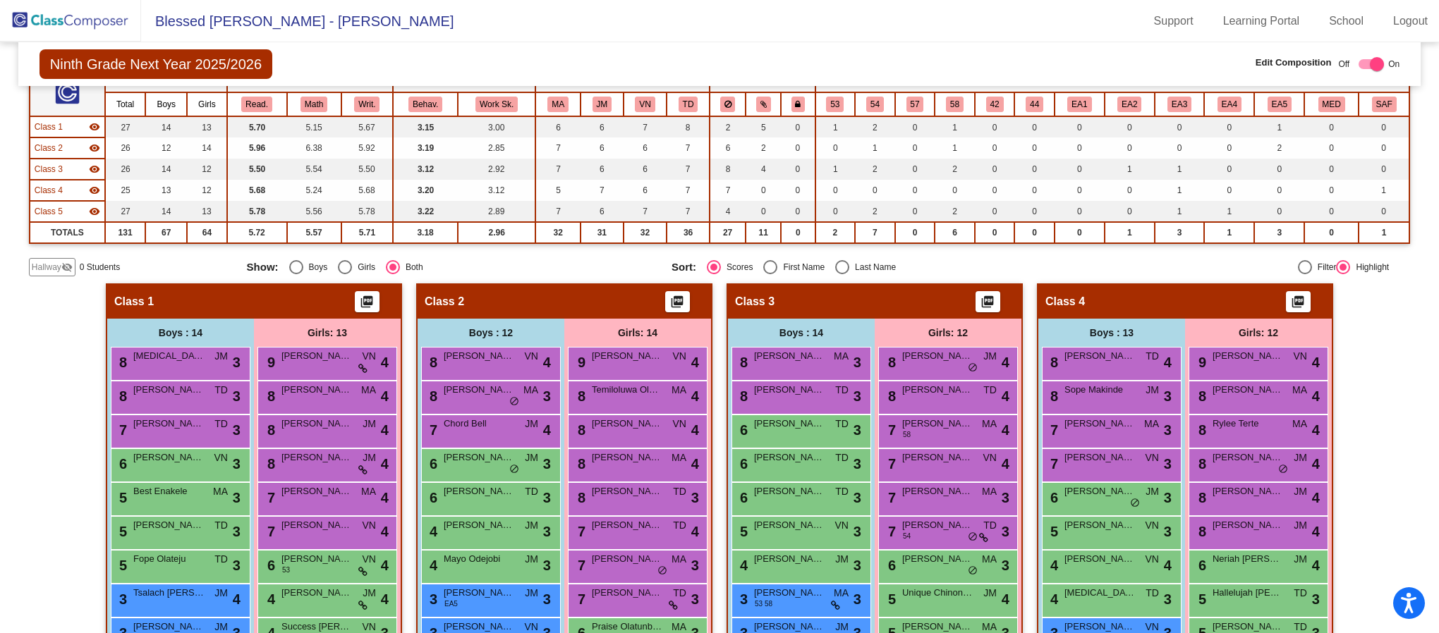
drag, startPoint x: 1443, startPoint y: 3, endPoint x: 935, endPoint y: 21, distance: 508.2
click at [935, 21] on mat-toolbar "Blessed Marie Rose - Jennifer Support Learning Portal School Logout" at bounding box center [719, 21] width 1439 height 42
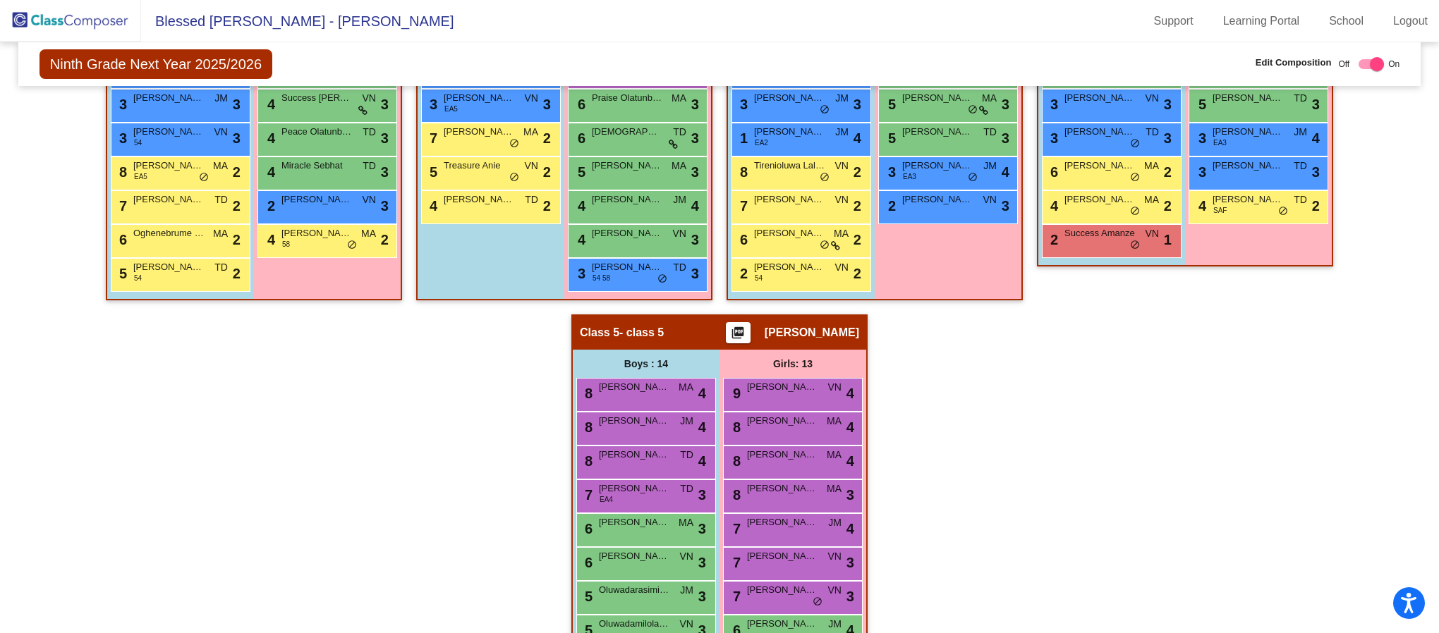
scroll to position [900, 0]
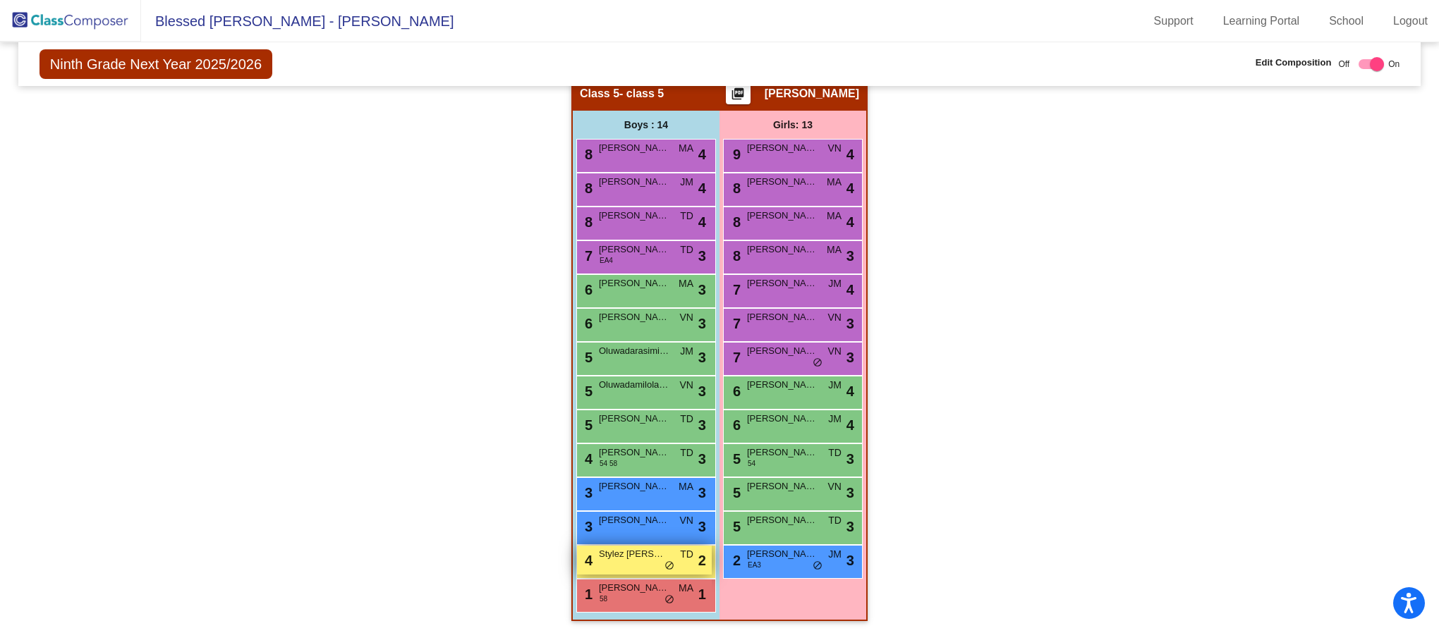
click at [622, 562] on div "4 Stylez MacLeod-Morgan TD lock do_not_disturb_alt 2" at bounding box center [644, 560] width 135 height 29
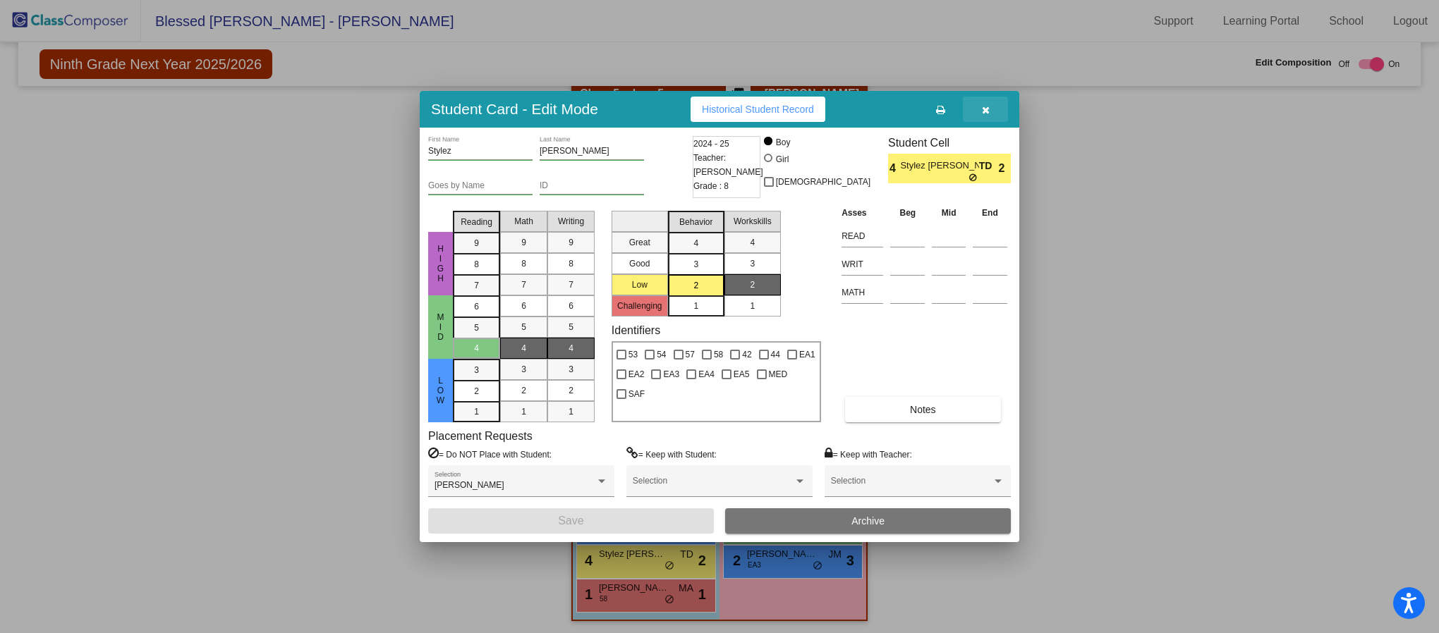
click at [983, 107] on icon "button" at bounding box center [986, 110] width 8 height 10
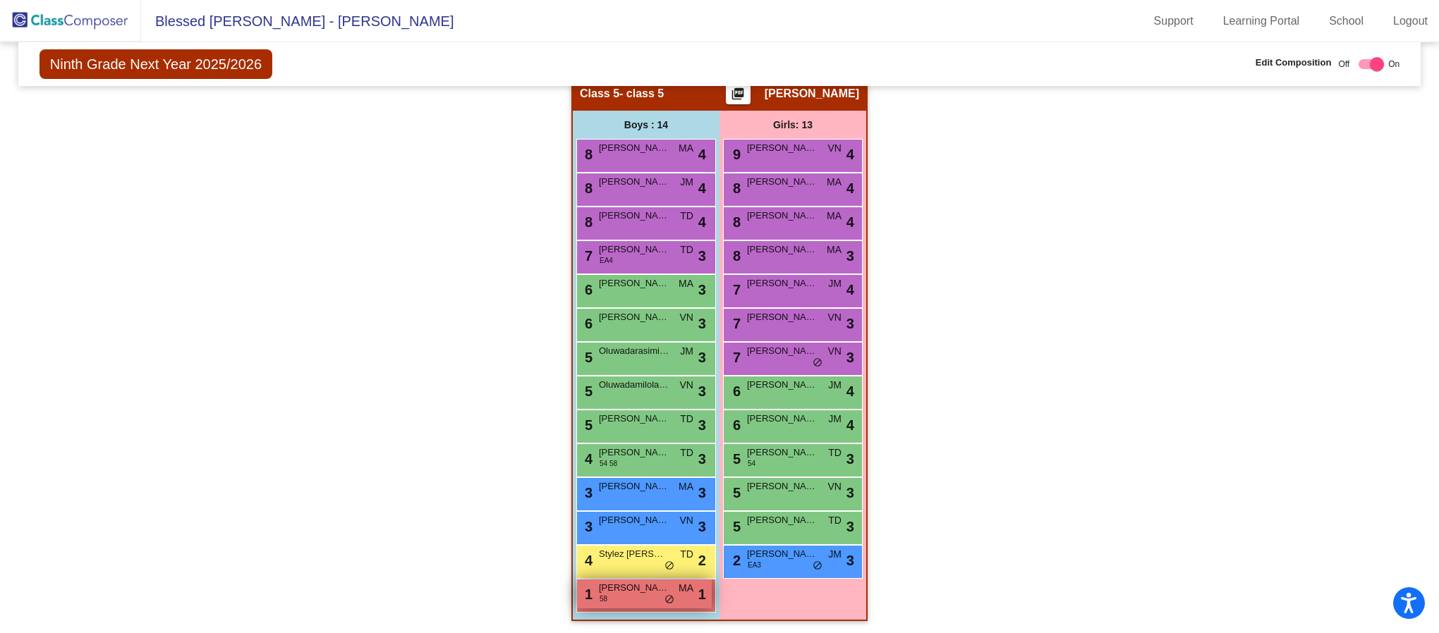
click at [635, 603] on div "1 Demilade Adebisi 58 MA lock do_not_disturb_alt 1" at bounding box center [644, 594] width 135 height 29
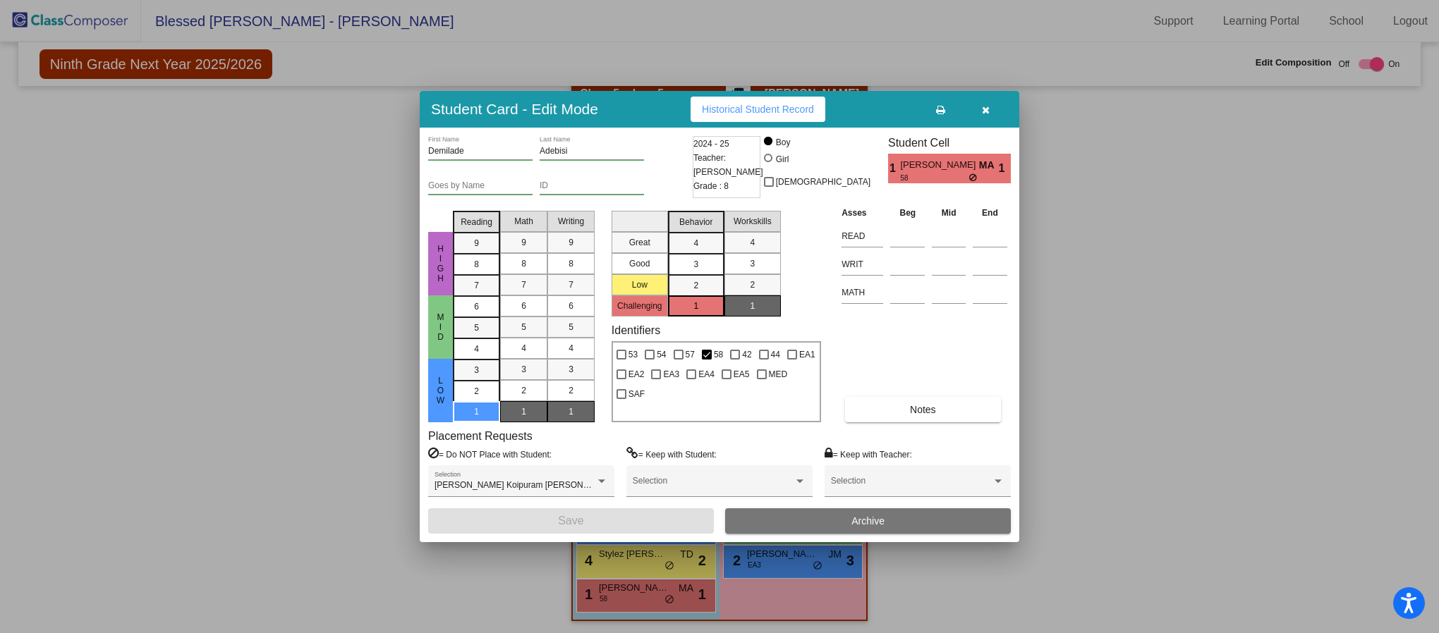
click at [988, 106] on icon "button" at bounding box center [986, 110] width 8 height 10
